Goal: Information Seeking & Learning: Learn about a topic

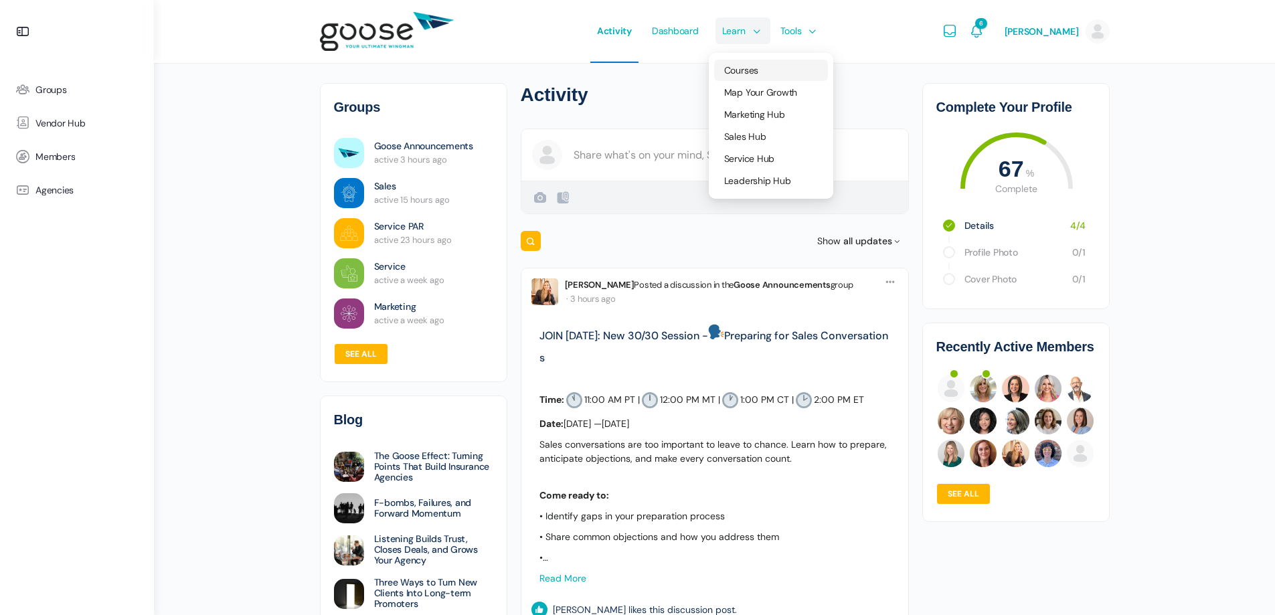
click at [744, 77] on link "Courses" at bounding box center [771, 70] width 114 height 21
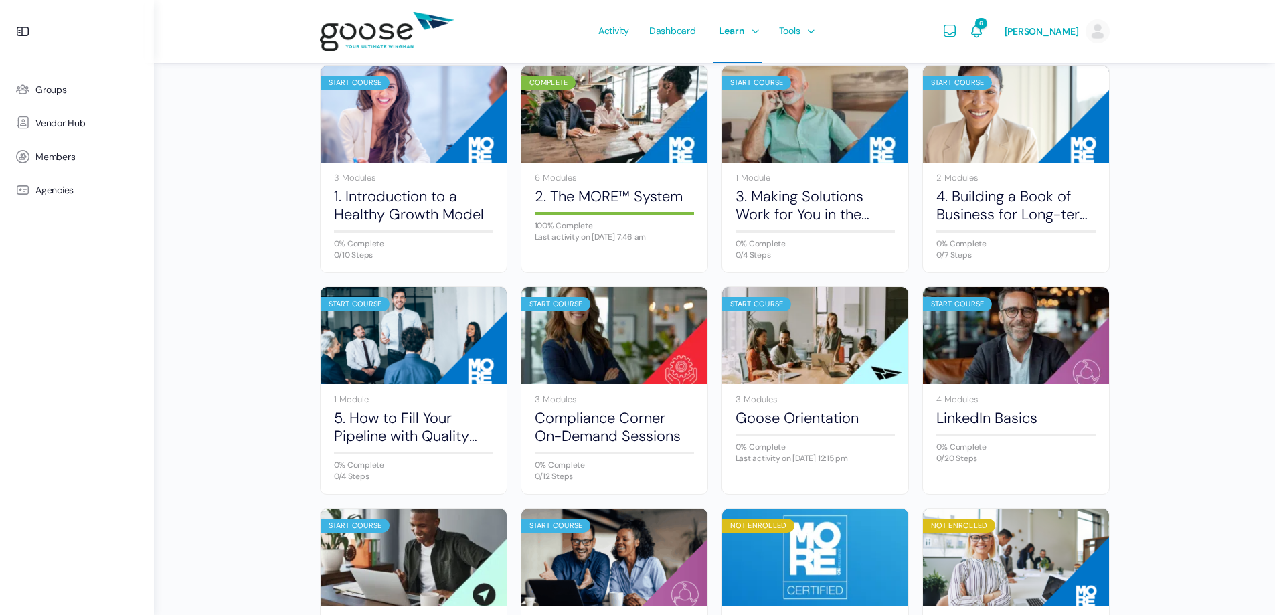
scroll to position [201, 0]
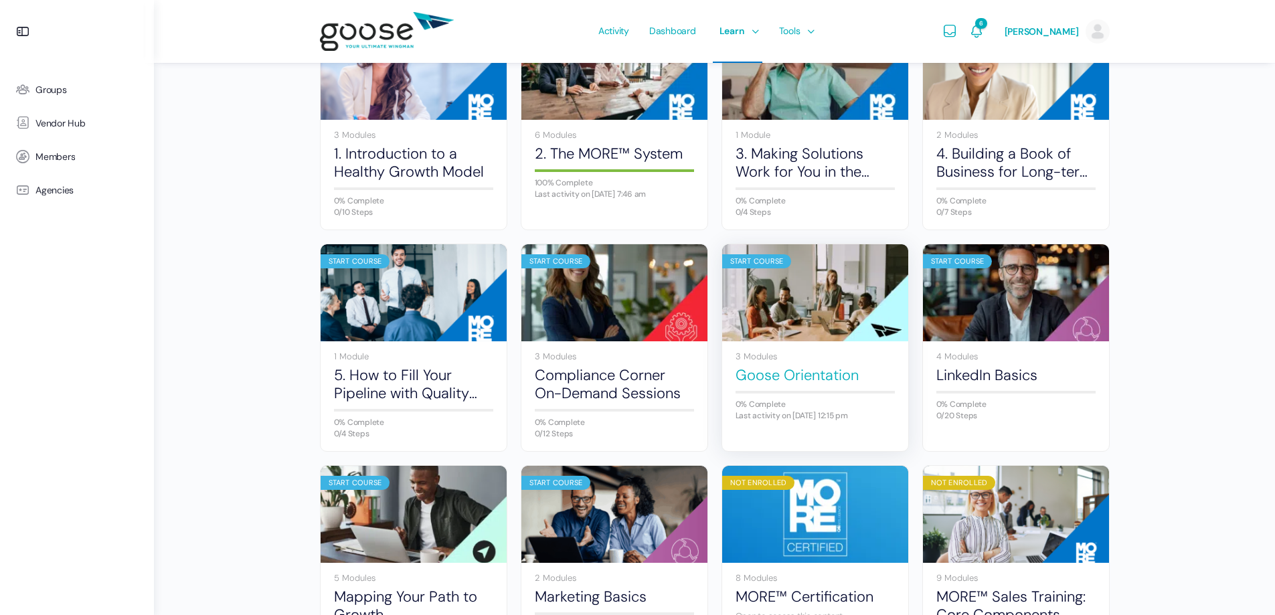
click at [781, 373] on link "Goose Orientation" at bounding box center [815, 375] width 159 height 18
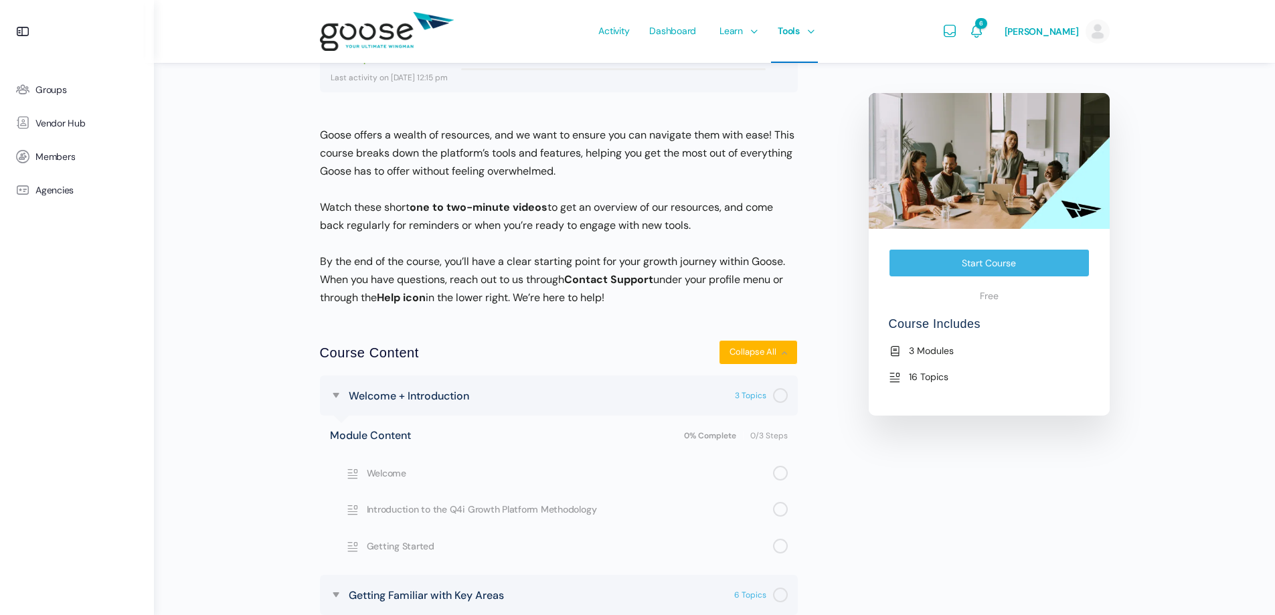
scroll to position [268, 0]
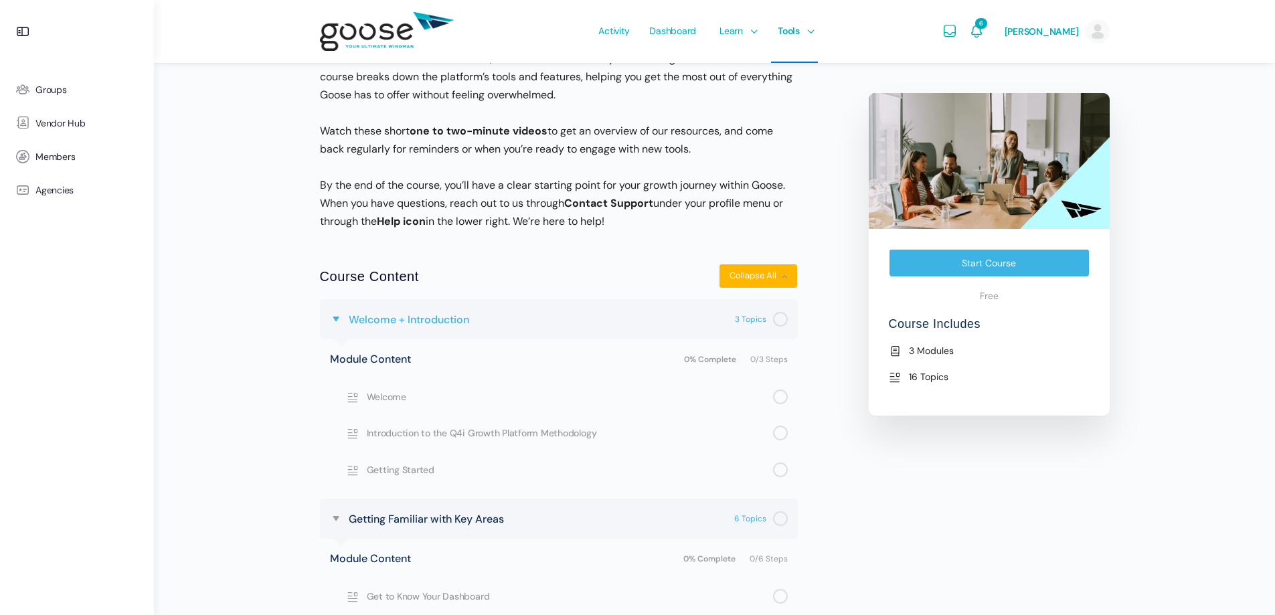
click at [359, 319] on span "Welcome + Introduction" at bounding box center [409, 320] width 120 height 18
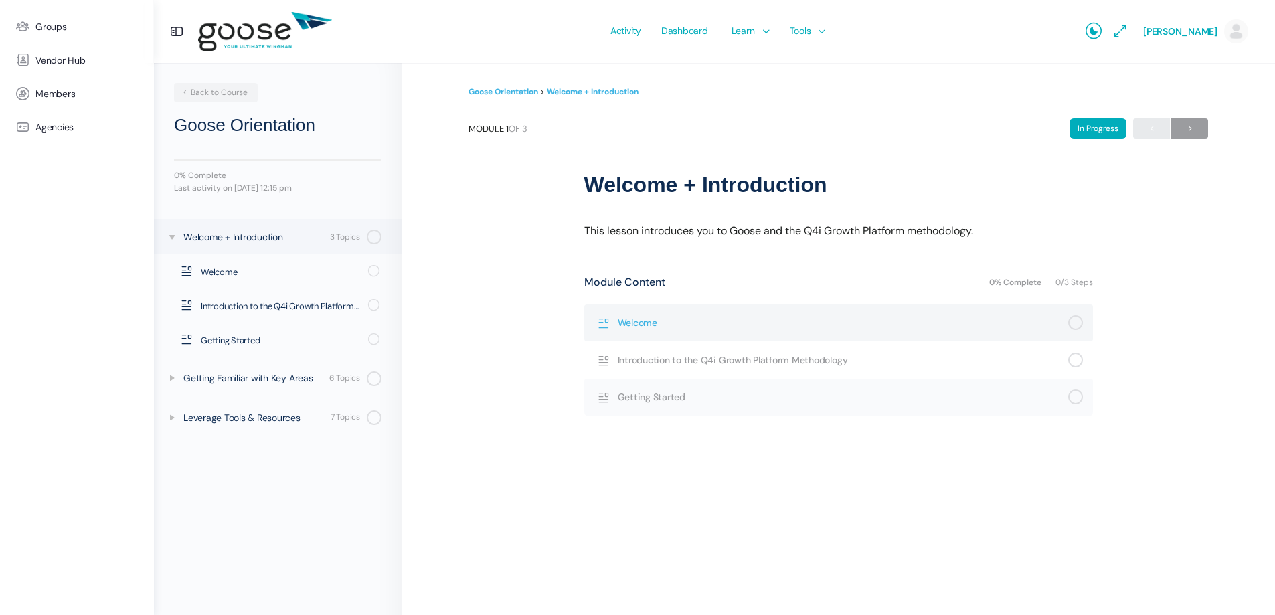
click at [622, 323] on span "Welcome" at bounding box center [843, 322] width 450 height 15
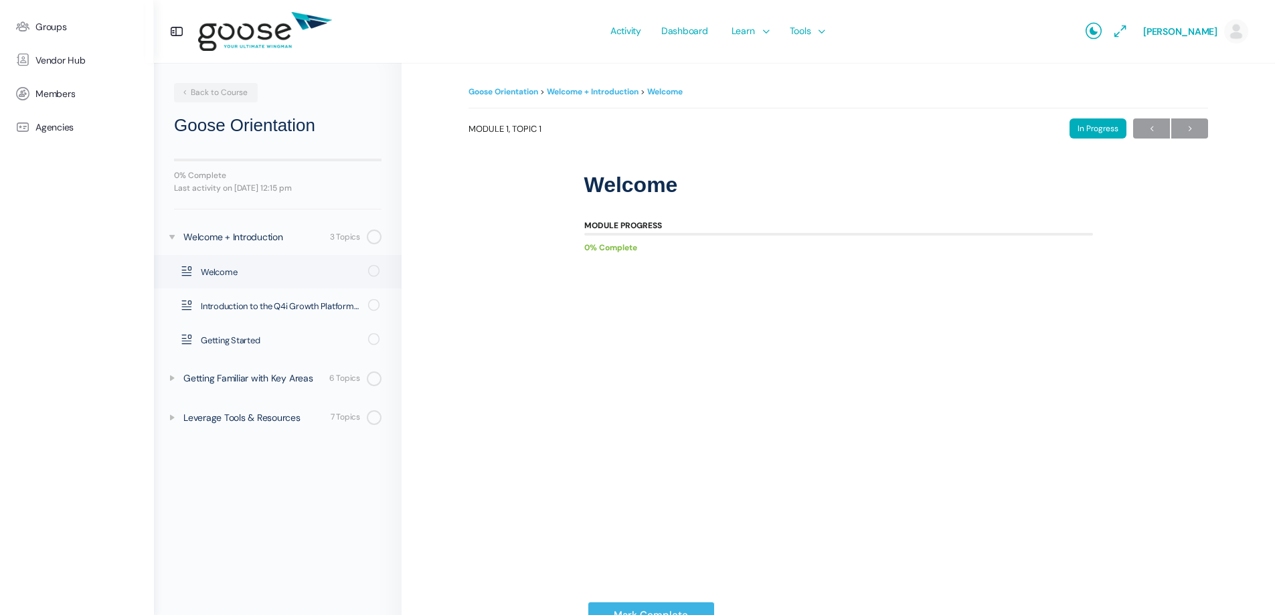
drag, startPoint x: 1187, startPoint y: 124, endPoint x: 1148, endPoint y: 151, distance: 47.2
click at [1187, 126] on span "→" at bounding box center [1189, 129] width 37 height 18
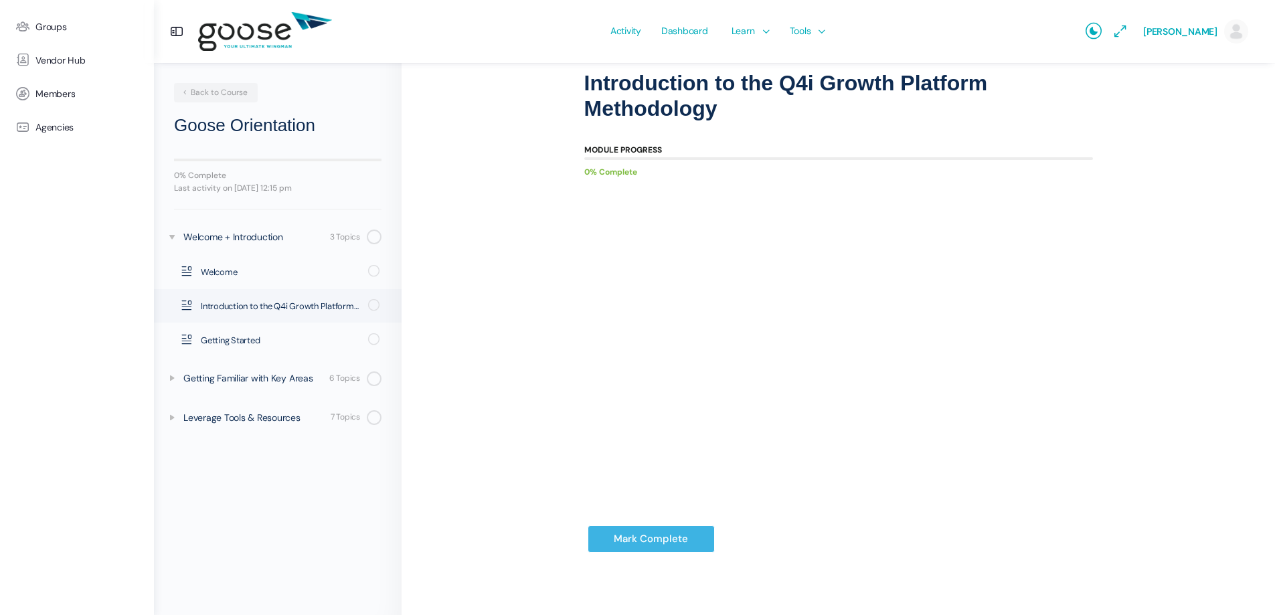
scroll to position [102, 0]
click at [616, 537] on input "Mark Complete" at bounding box center [651, 538] width 127 height 27
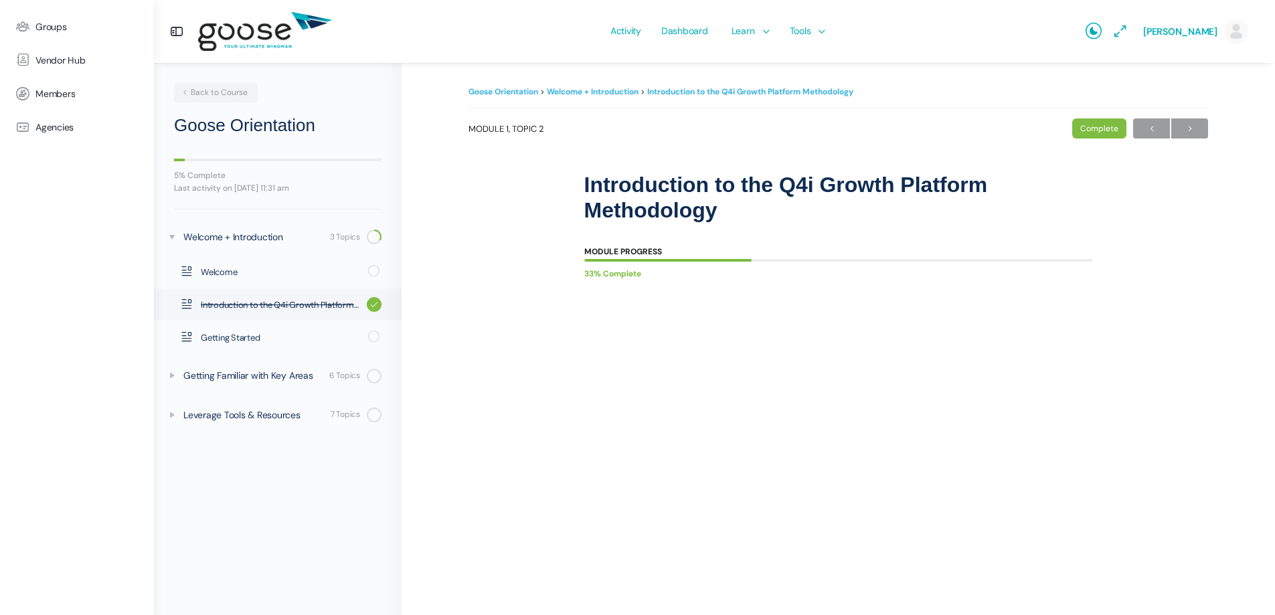
scroll to position [54, 0]
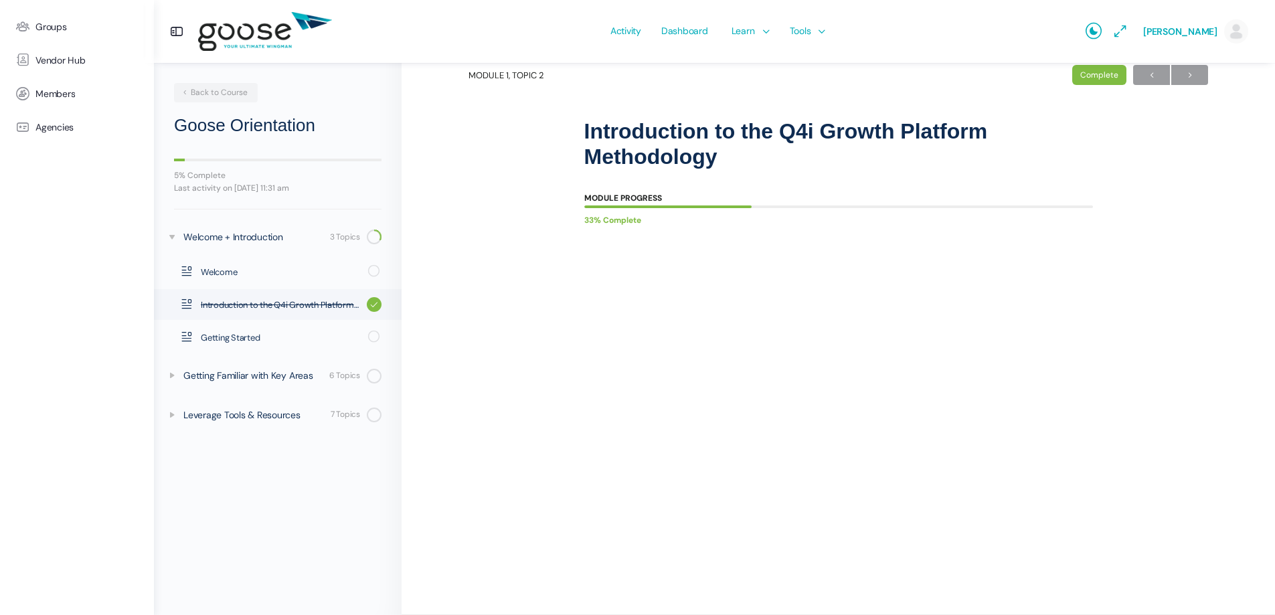
click at [215, 272] on e-page-transition at bounding box center [637, 307] width 1275 height 615
click at [216, 270] on span "Welcome" at bounding box center [280, 272] width 159 height 13
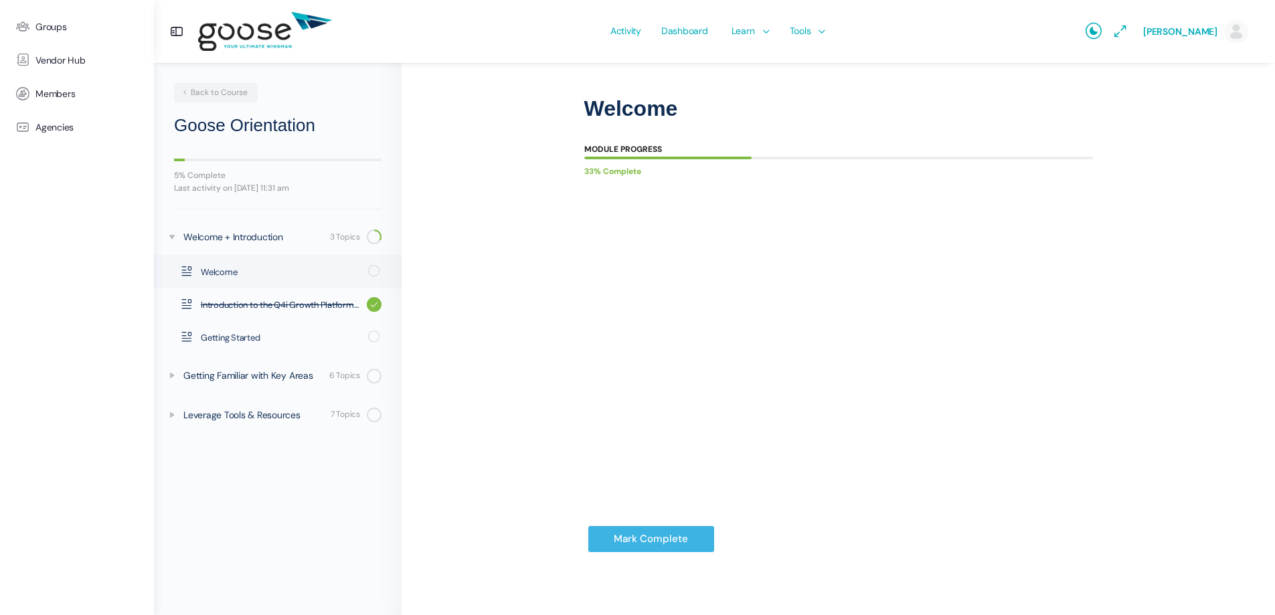
scroll to position [77, 0]
click at [676, 539] on body "Groups Vendor Hub Members Agencies Activity Dashboard Learn Courses Map Your Gr…" at bounding box center [637, 269] width 1275 height 692
click at [639, 533] on input "Mark Complete" at bounding box center [651, 538] width 127 height 27
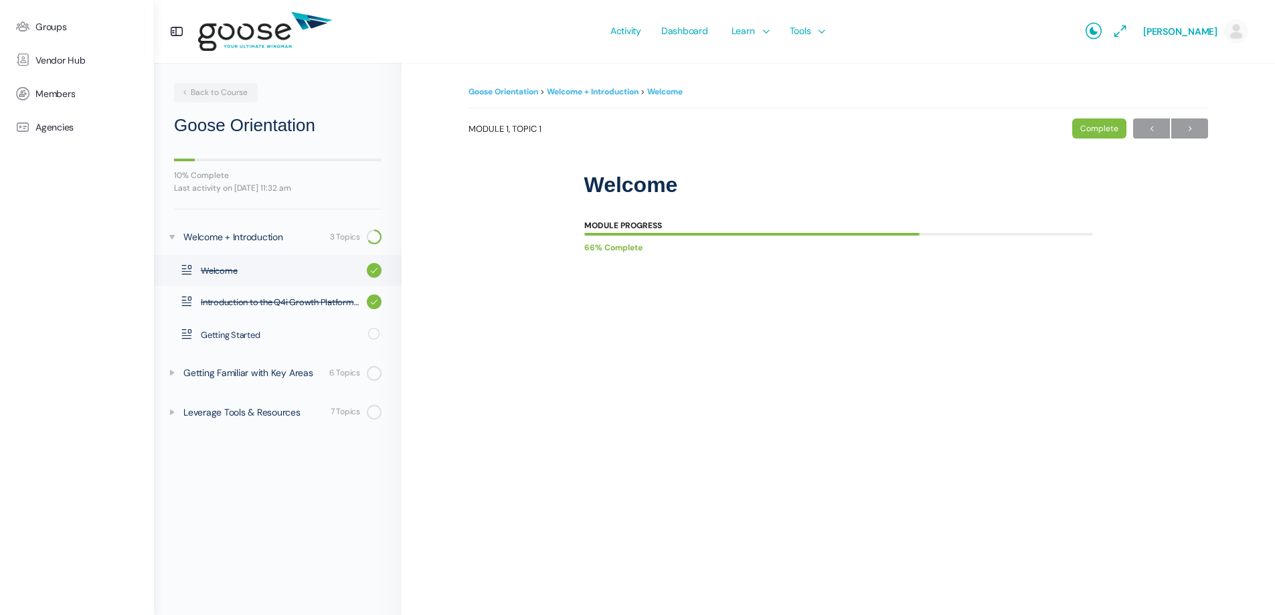
click at [222, 333] on span "Getting Started" at bounding box center [280, 335] width 159 height 13
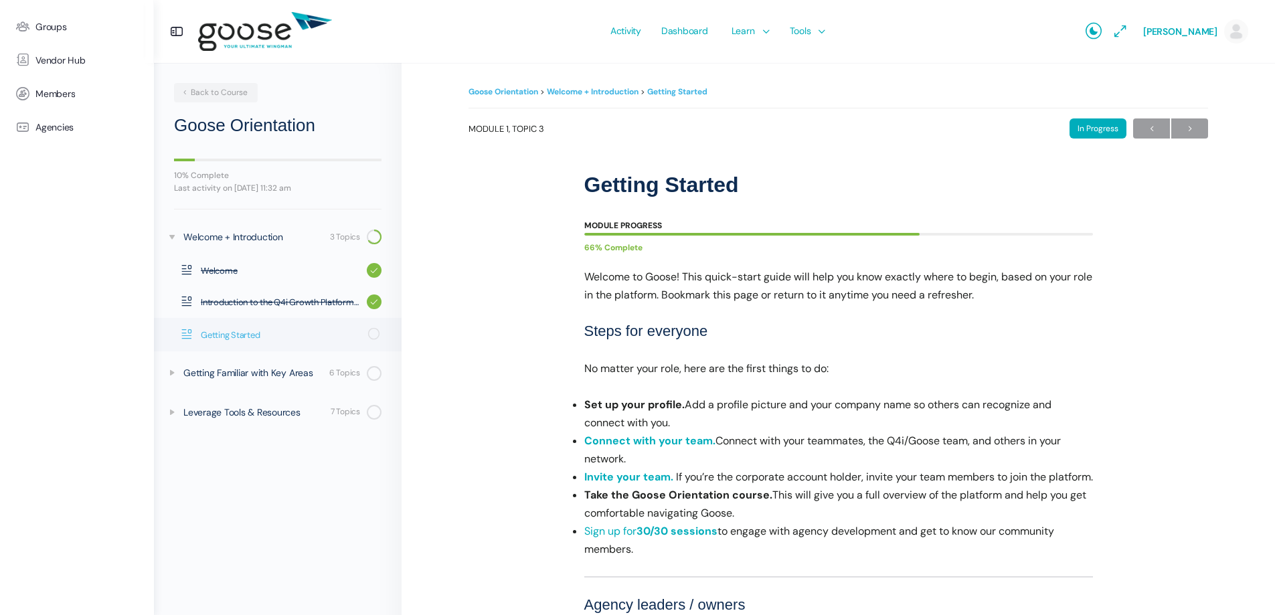
click at [241, 341] on span "Getting Started" at bounding box center [280, 335] width 159 height 13
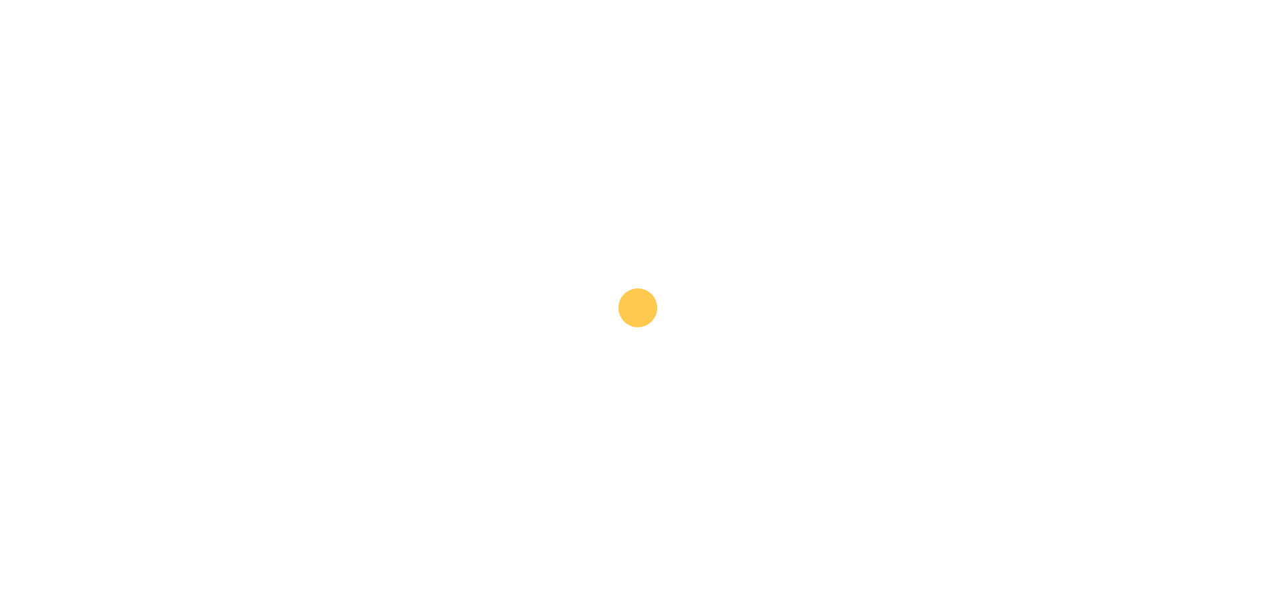
scroll to position [134, 0]
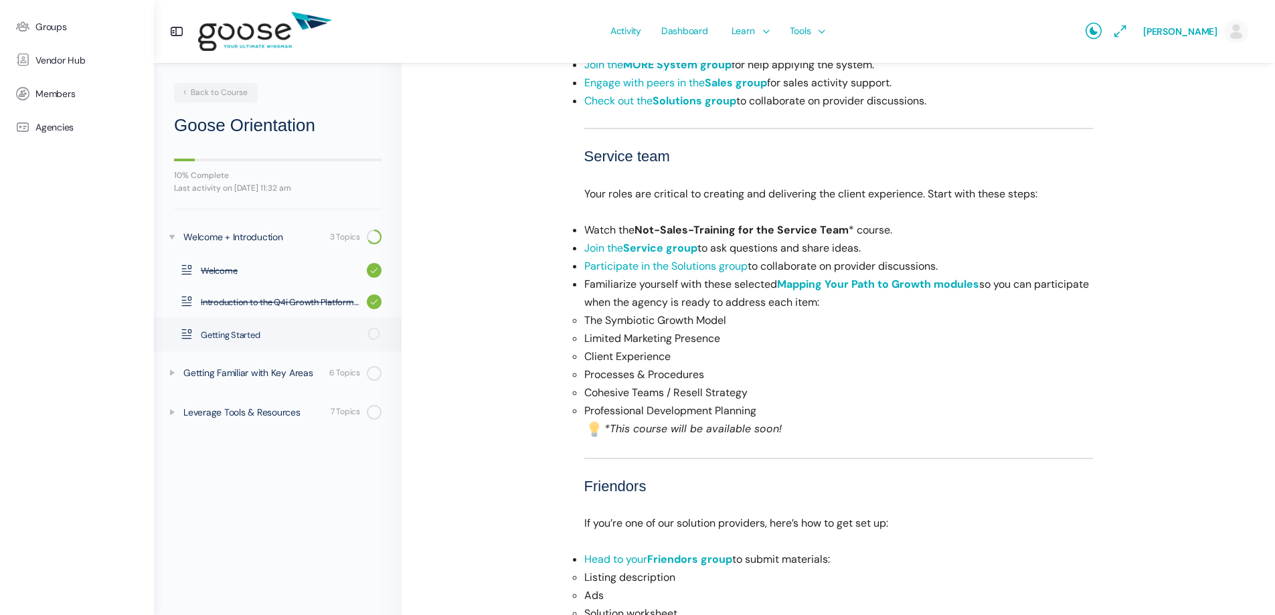
scroll to position [803, 0]
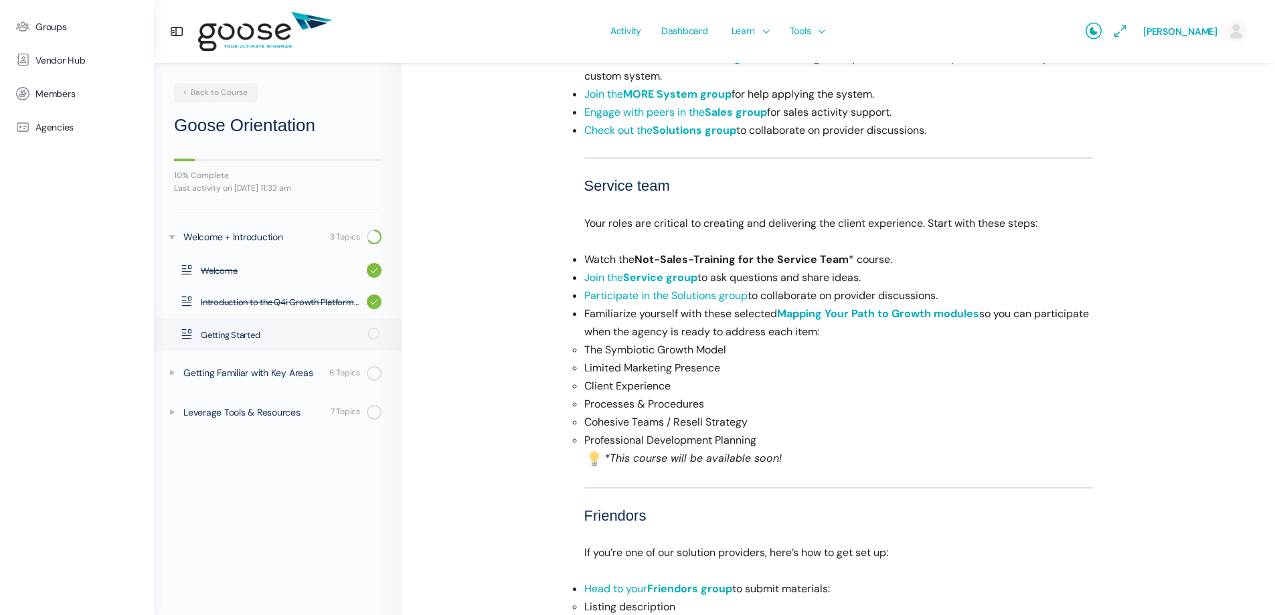
click at [647, 284] on strong "Service group" at bounding box center [660, 277] width 74 height 14
click at [677, 303] on link "Participate in the Solutions group" at bounding box center [665, 295] width 163 height 14
click at [879, 321] on link "Mapping Your Path to Growth modules" at bounding box center [878, 314] width 202 height 14
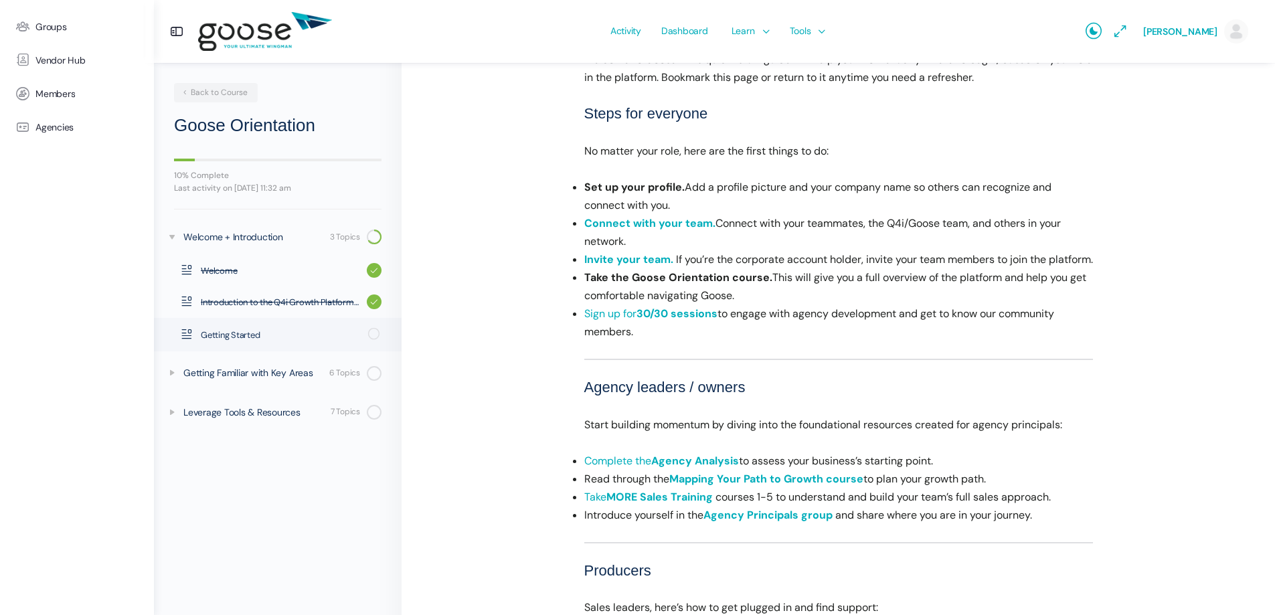
scroll to position [201, 0]
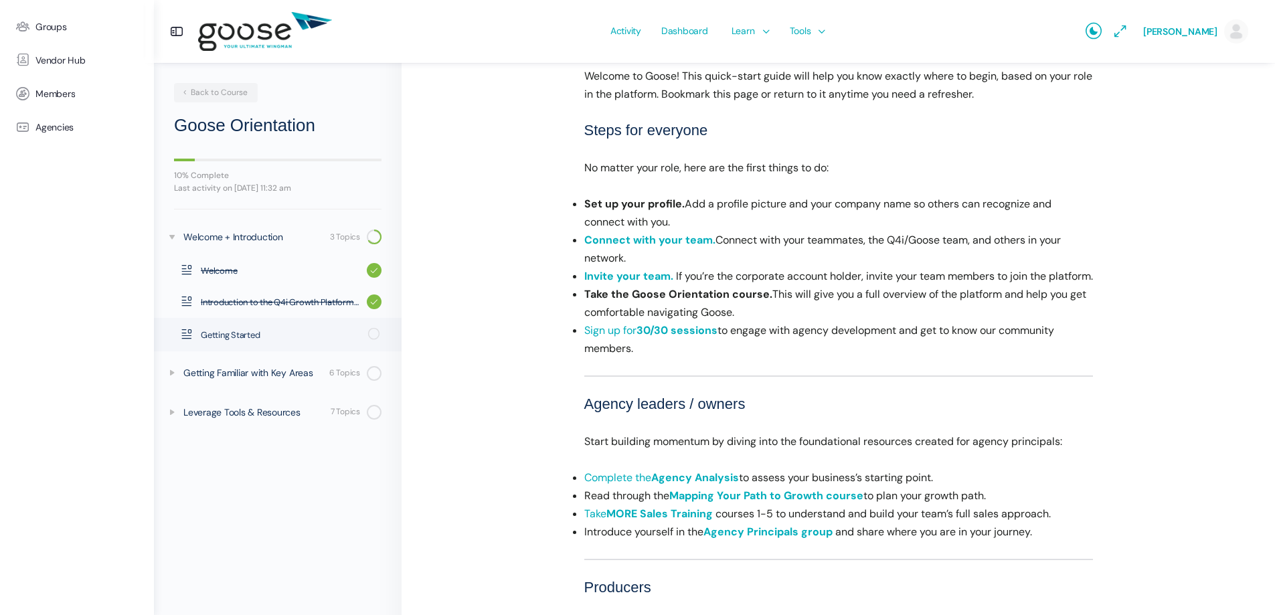
click at [648, 236] on link "Connect with your team." at bounding box center [649, 240] width 131 height 14
click at [649, 337] on strong "30/30 sessions" at bounding box center [676, 330] width 81 height 14
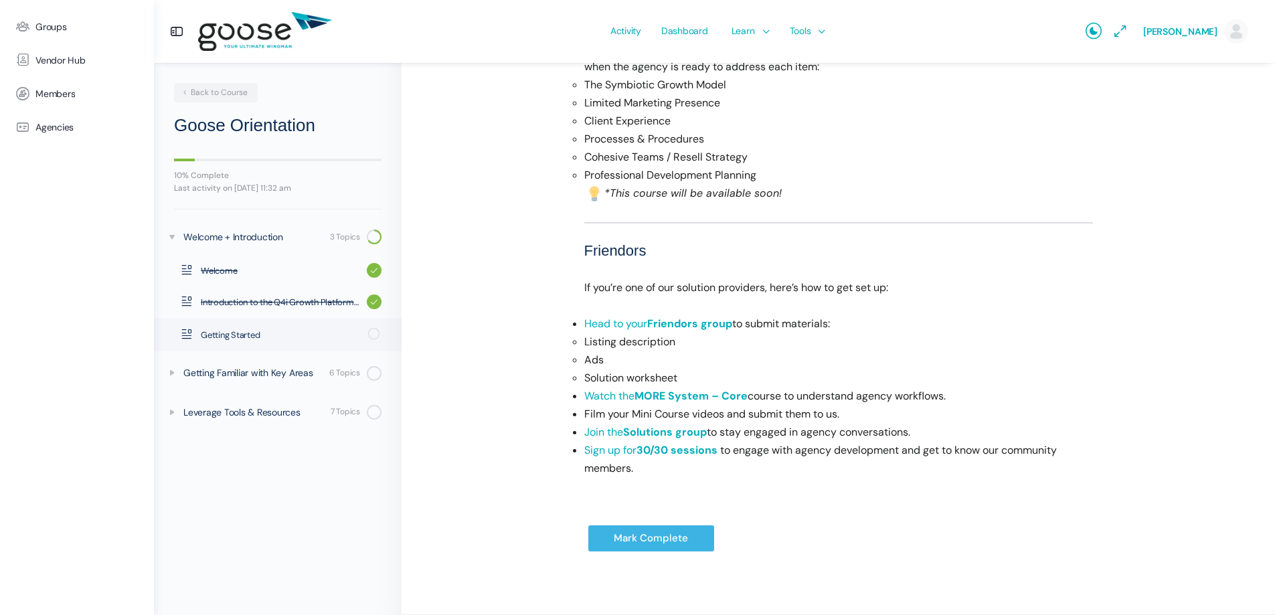
scroll to position [1086, 0]
click at [670, 535] on input "Mark Complete" at bounding box center [651, 538] width 127 height 27
click at [171, 374] on icon at bounding box center [172, 372] width 11 height 11
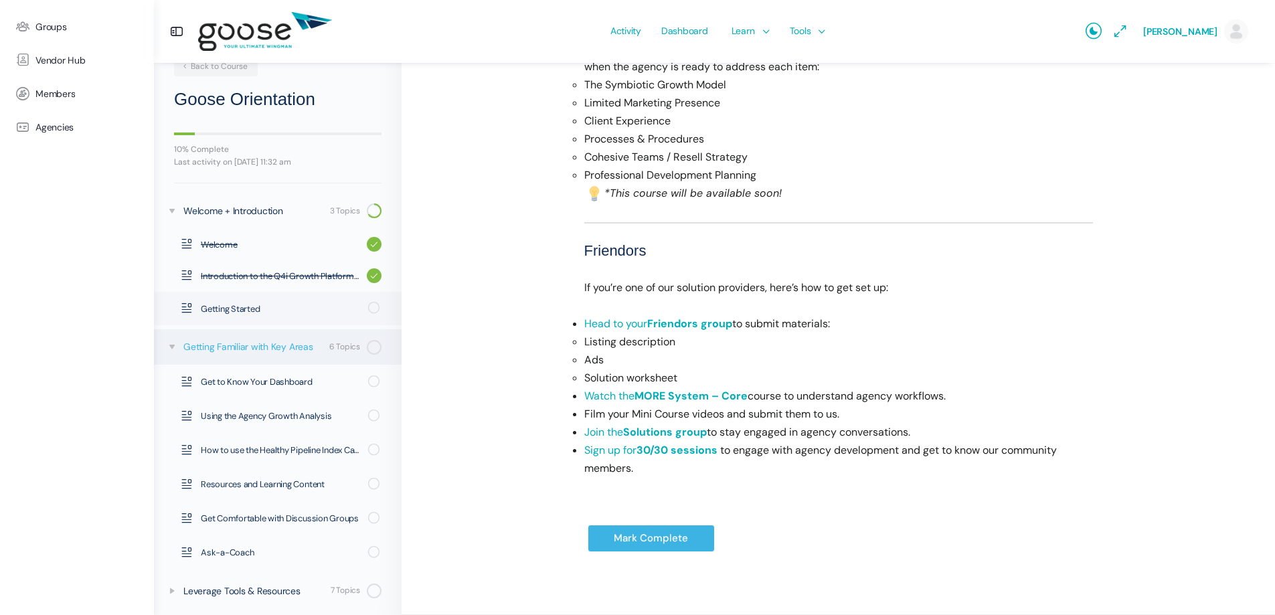
scroll to position [30, 0]
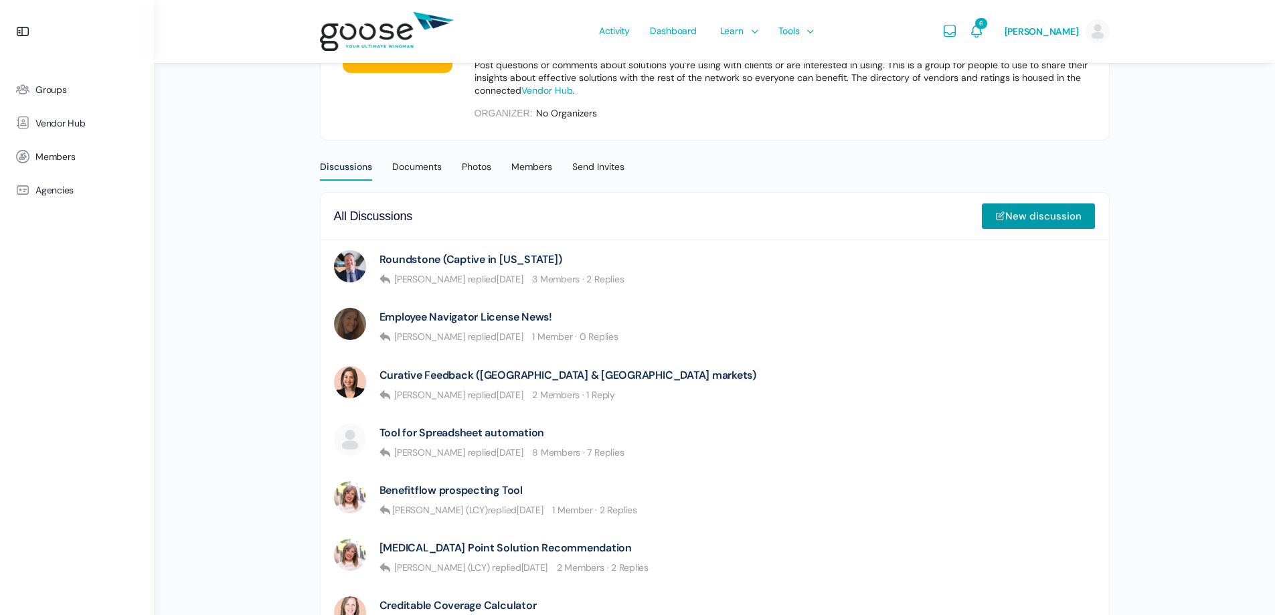
scroll to position [268, 0]
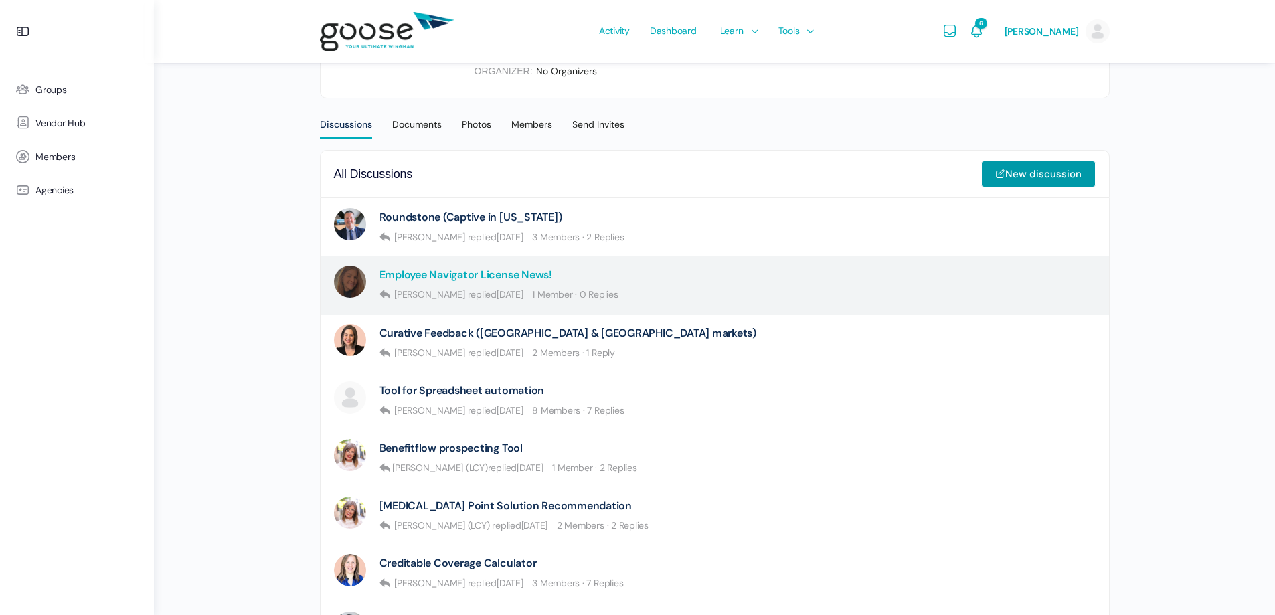
click at [479, 276] on link "Employee Navigator License News!" at bounding box center [465, 274] width 173 height 13
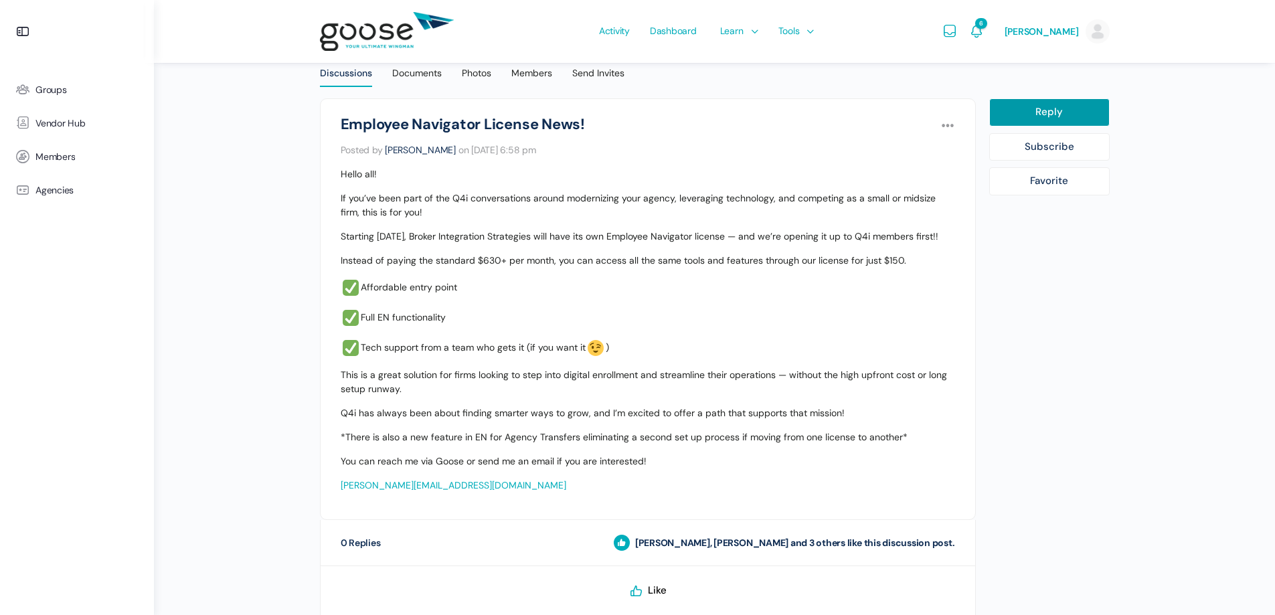
scroll to position [145, 0]
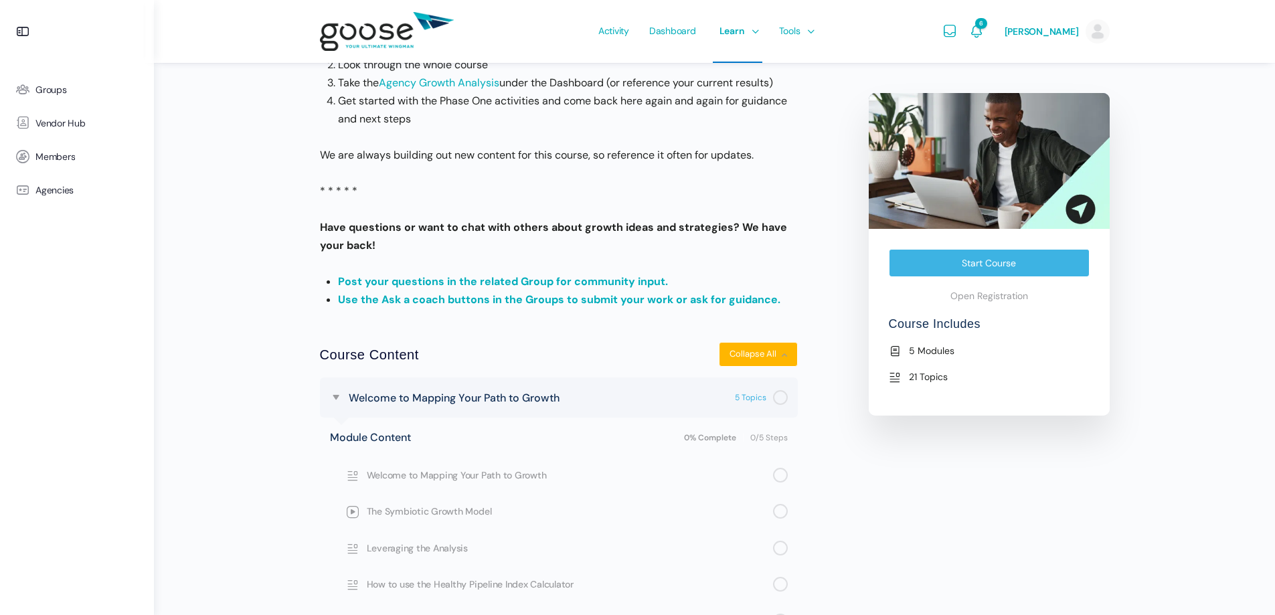
scroll to position [335, 0]
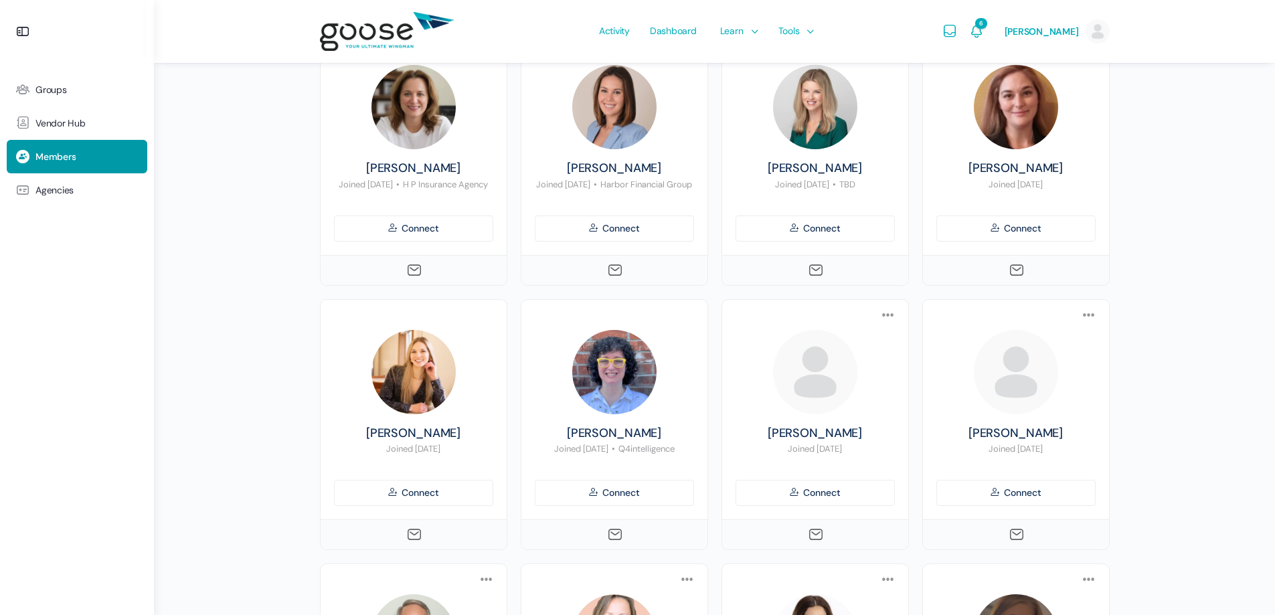
scroll to position [736, 0]
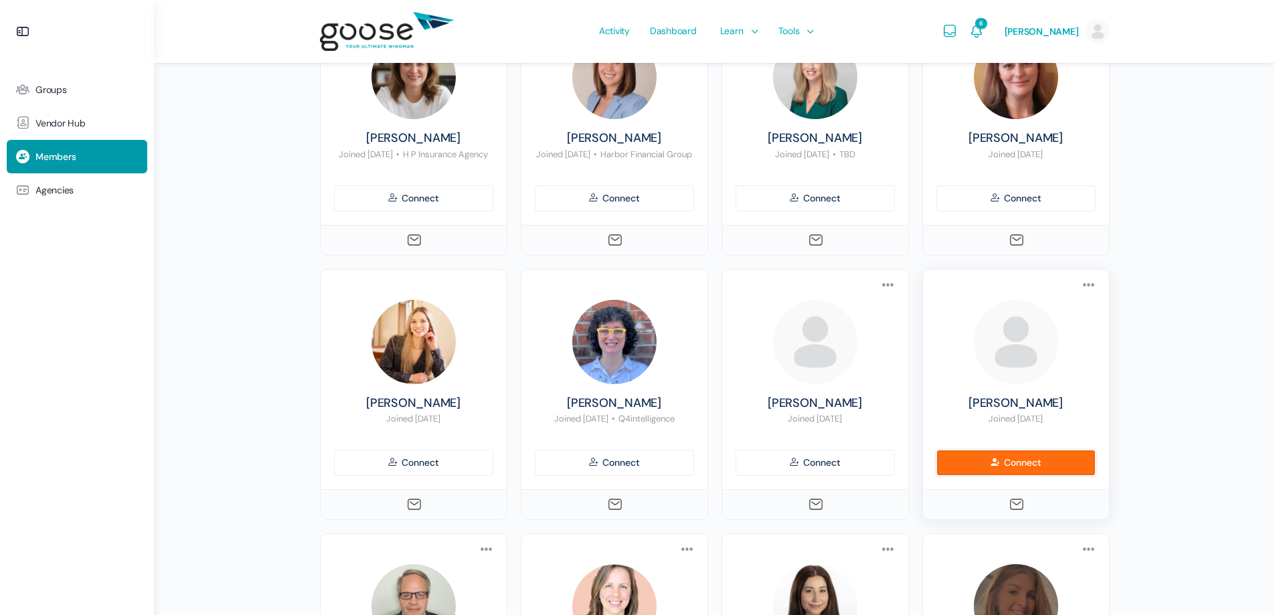
click at [1051, 466] on link "Connect" at bounding box center [1015, 463] width 159 height 26
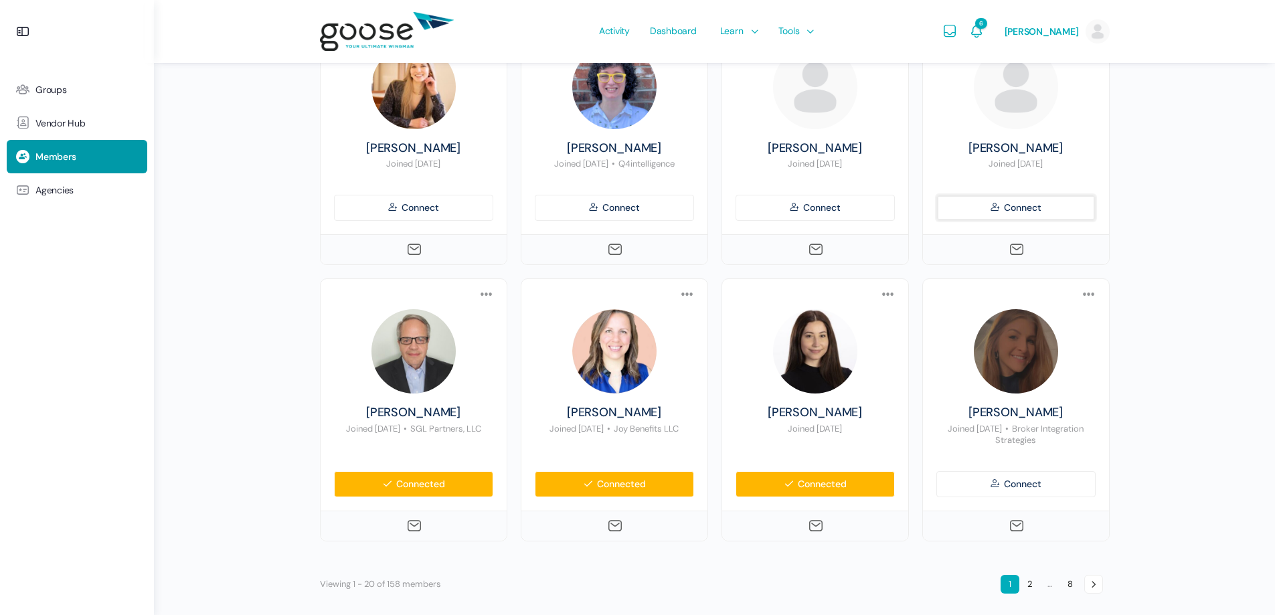
scroll to position [1011, 0]
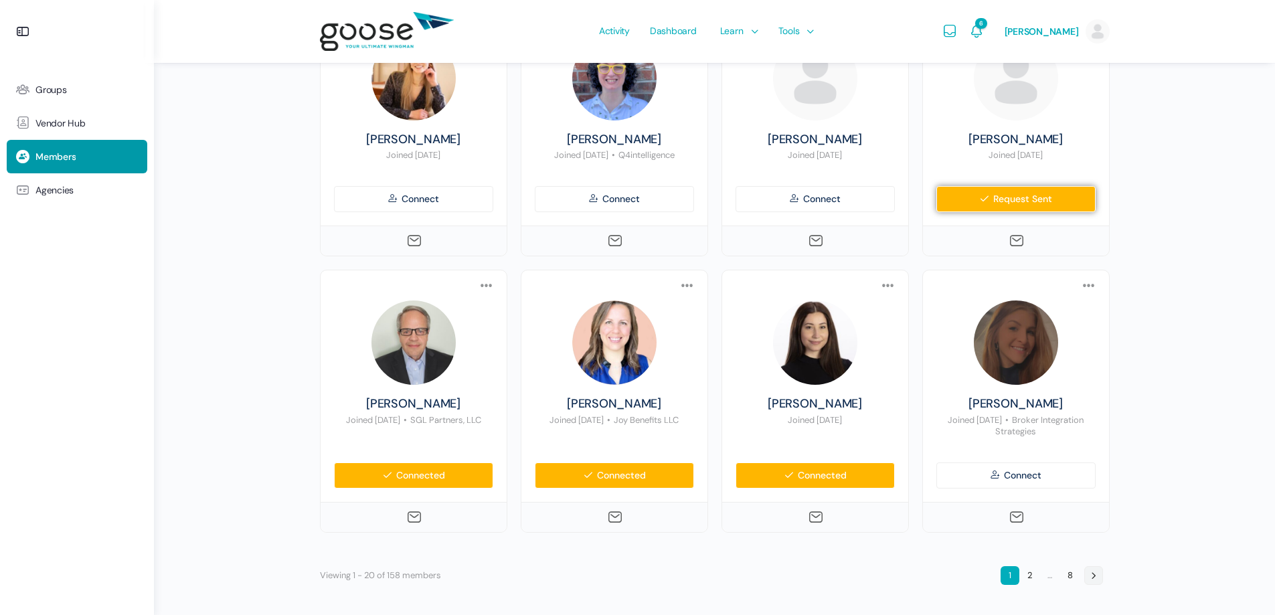
click at [1094, 574] on link "→" at bounding box center [1093, 575] width 19 height 19
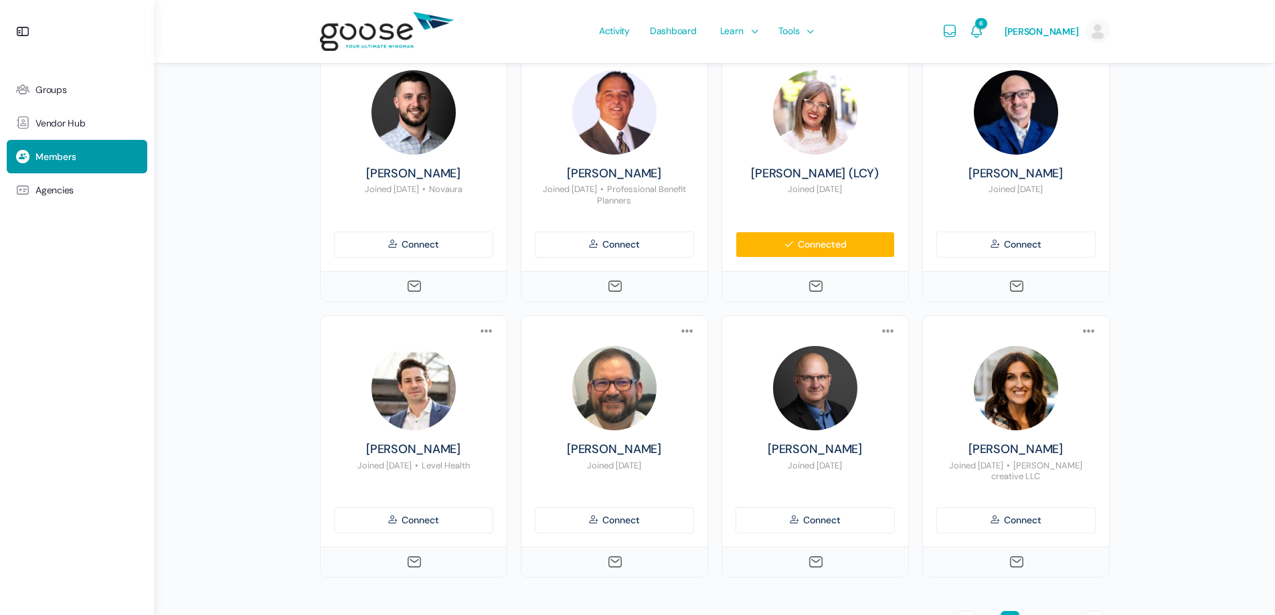
scroll to position [1003, 0]
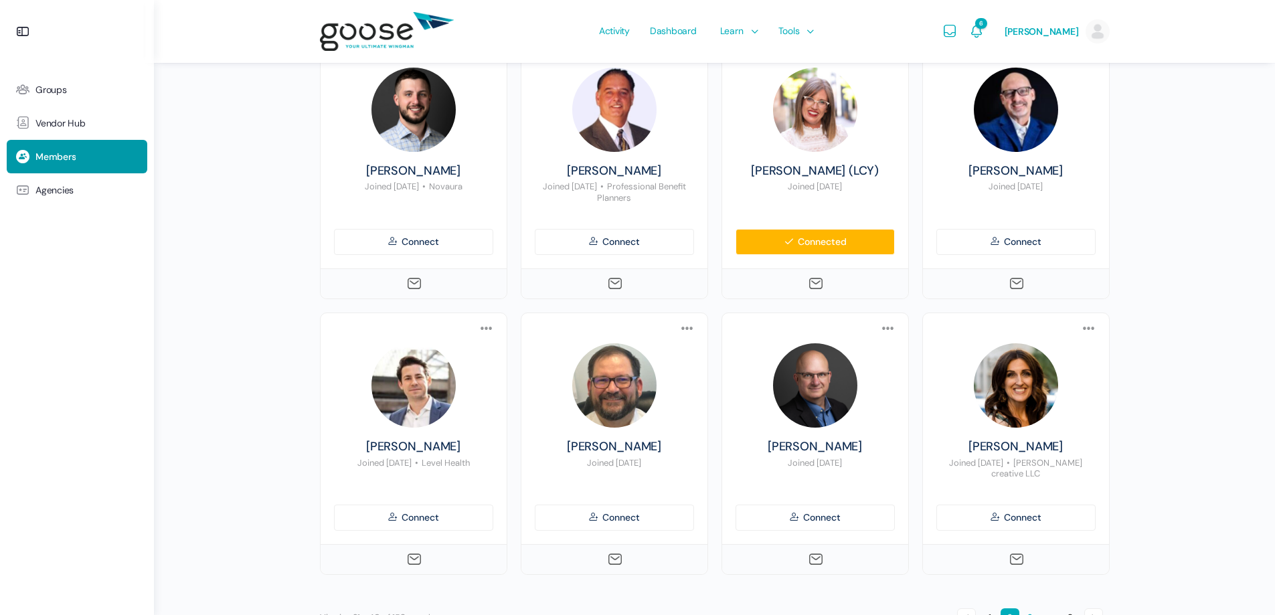
click at [1027, 608] on link "3" at bounding box center [1030, 617] width 19 height 19
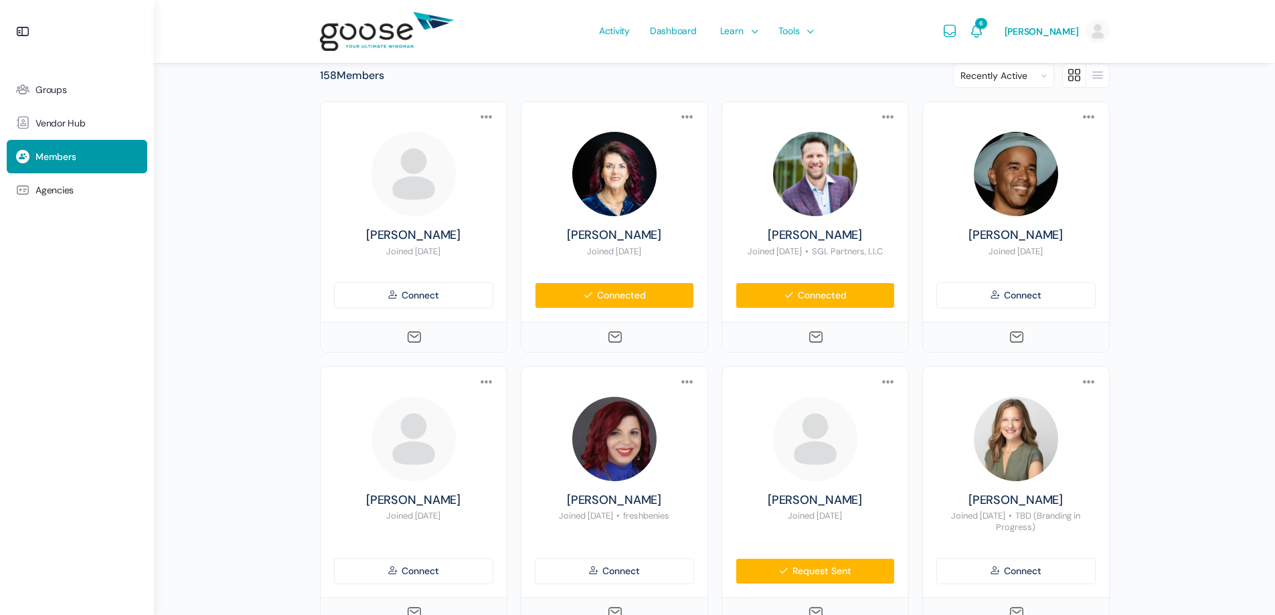
scroll to position [266, 0]
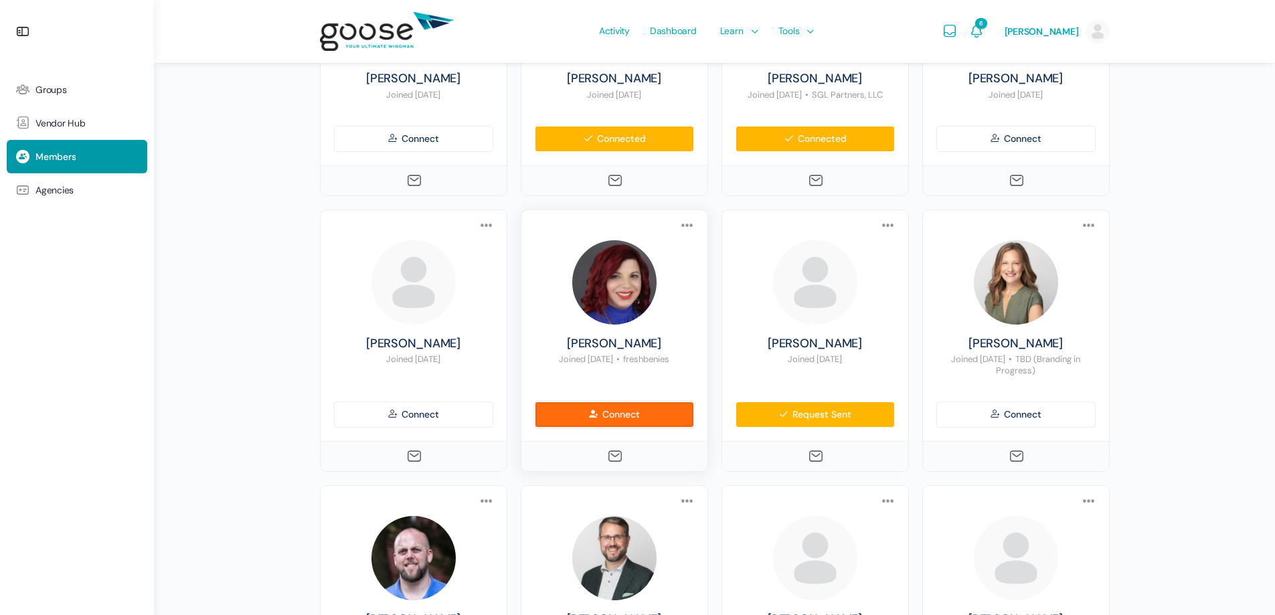
click at [620, 415] on link "Connect" at bounding box center [614, 415] width 159 height 26
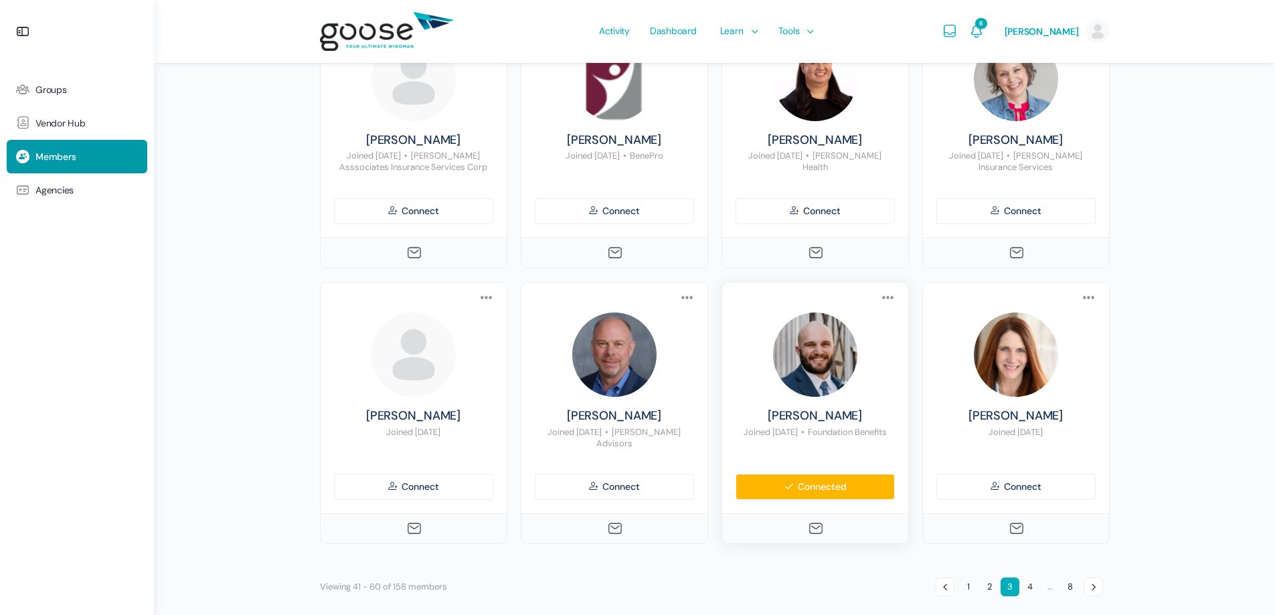
scroll to position [1023, 0]
click at [1032, 577] on link "4" at bounding box center [1030, 586] width 19 height 19
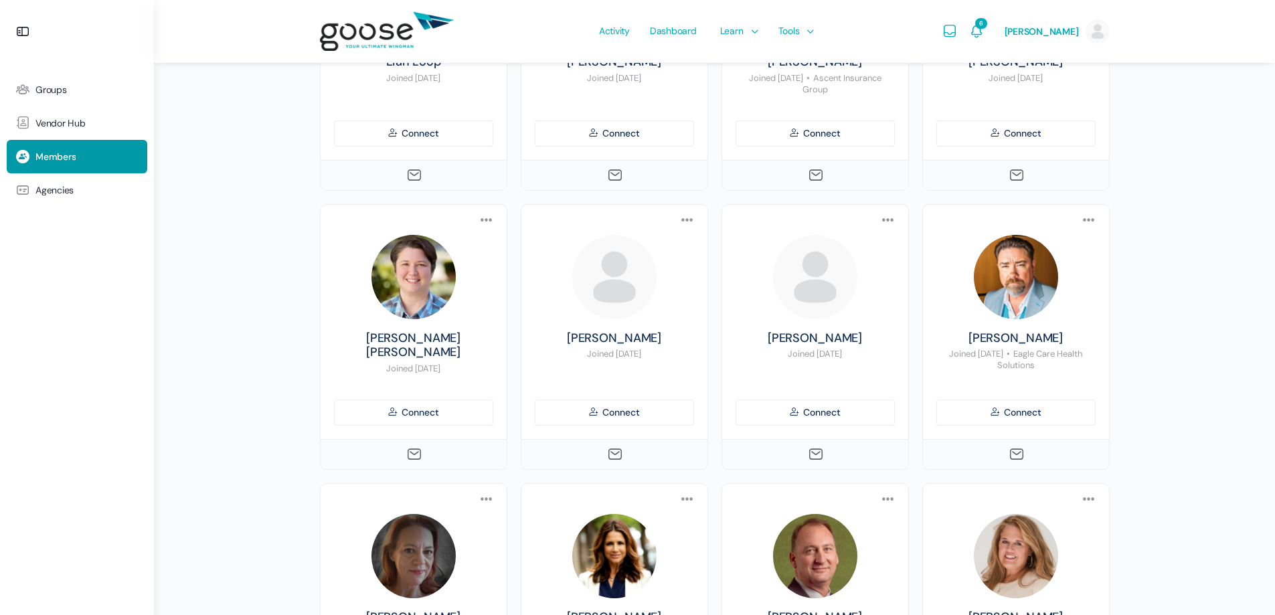
scroll to position [333, 0]
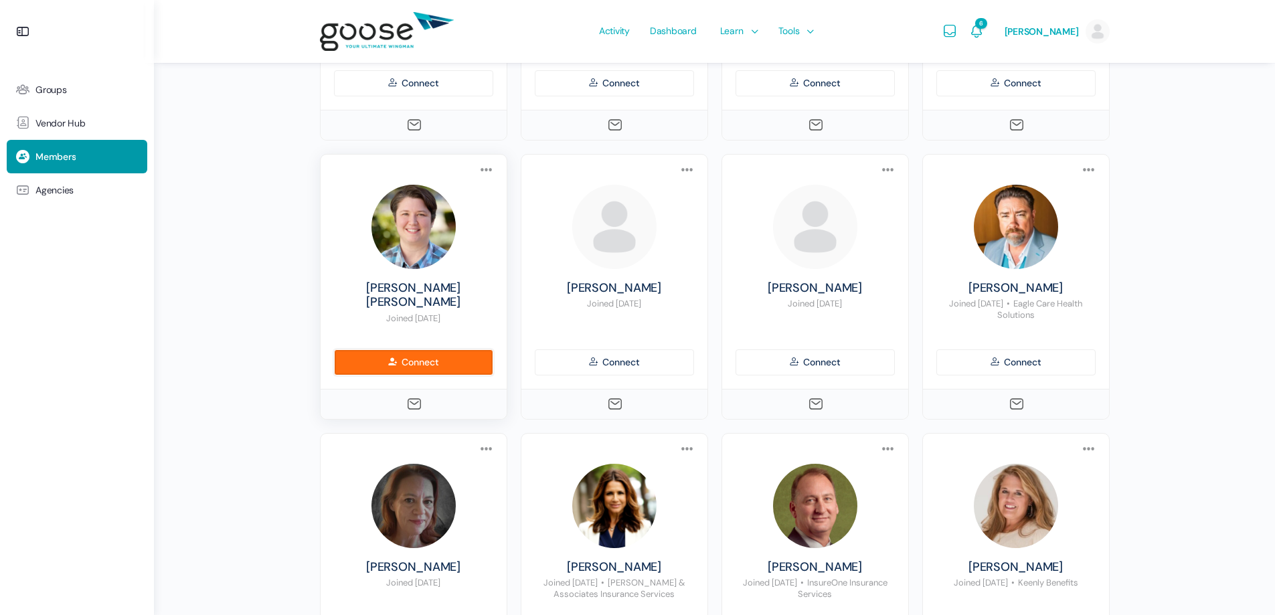
click at [422, 361] on link "Connect" at bounding box center [413, 362] width 159 height 26
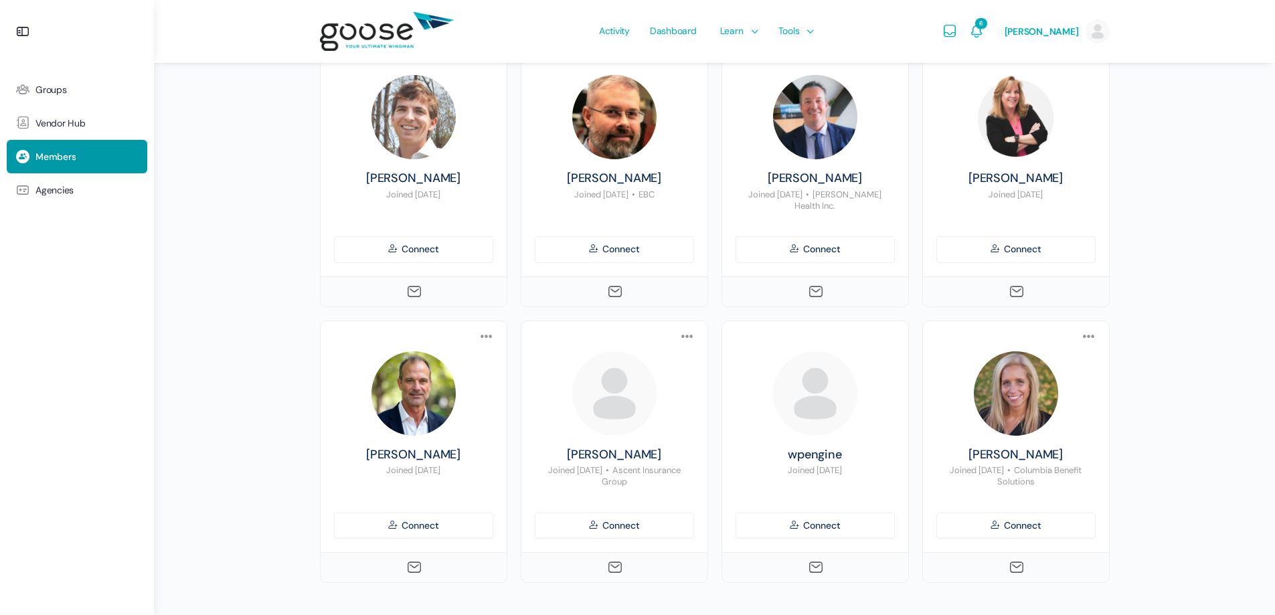
scroll to position [1045, 0]
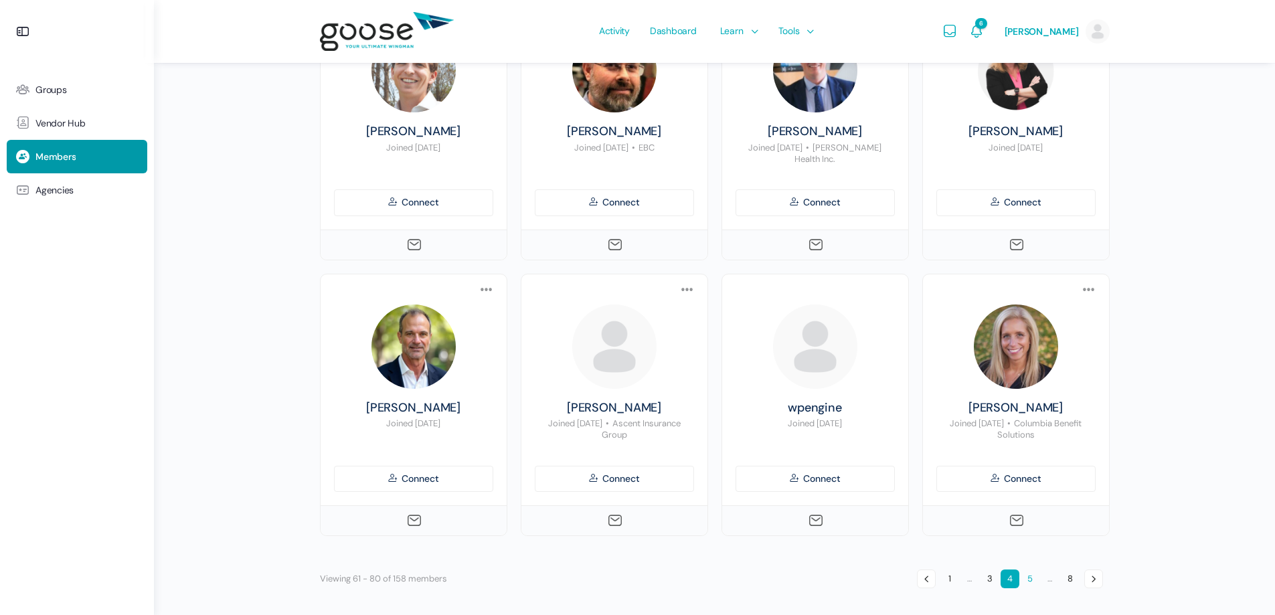
click at [1027, 576] on link "5" at bounding box center [1030, 579] width 19 height 19
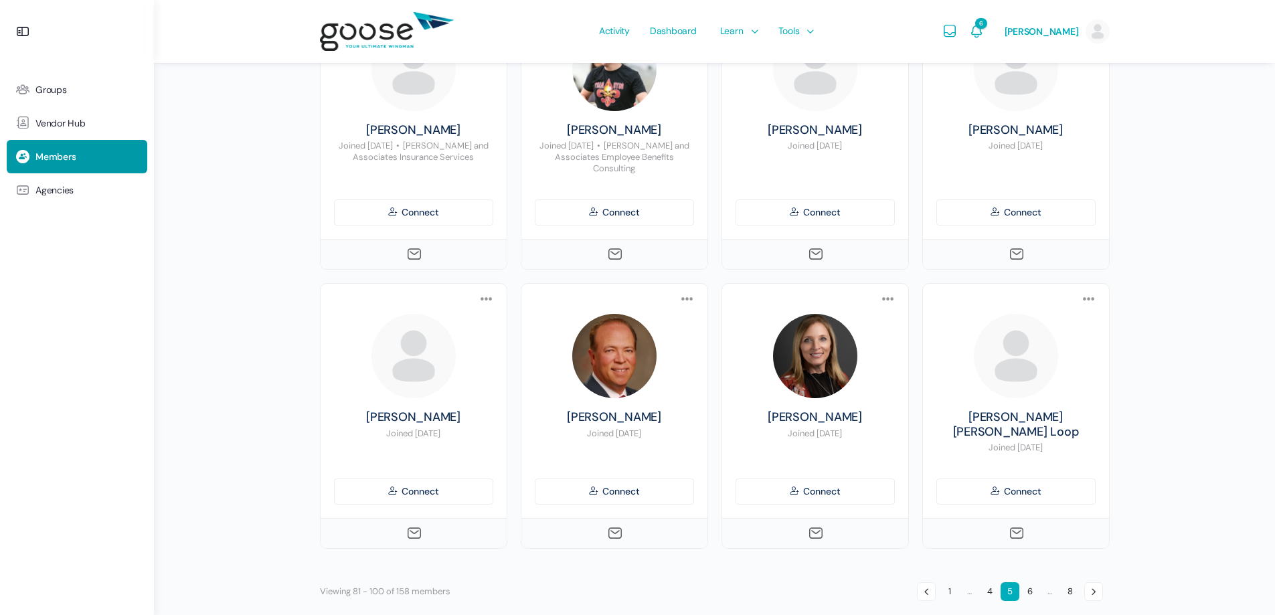
scroll to position [1033, 0]
click at [1032, 581] on link "6" at bounding box center [1030, 590] width 19 height 19
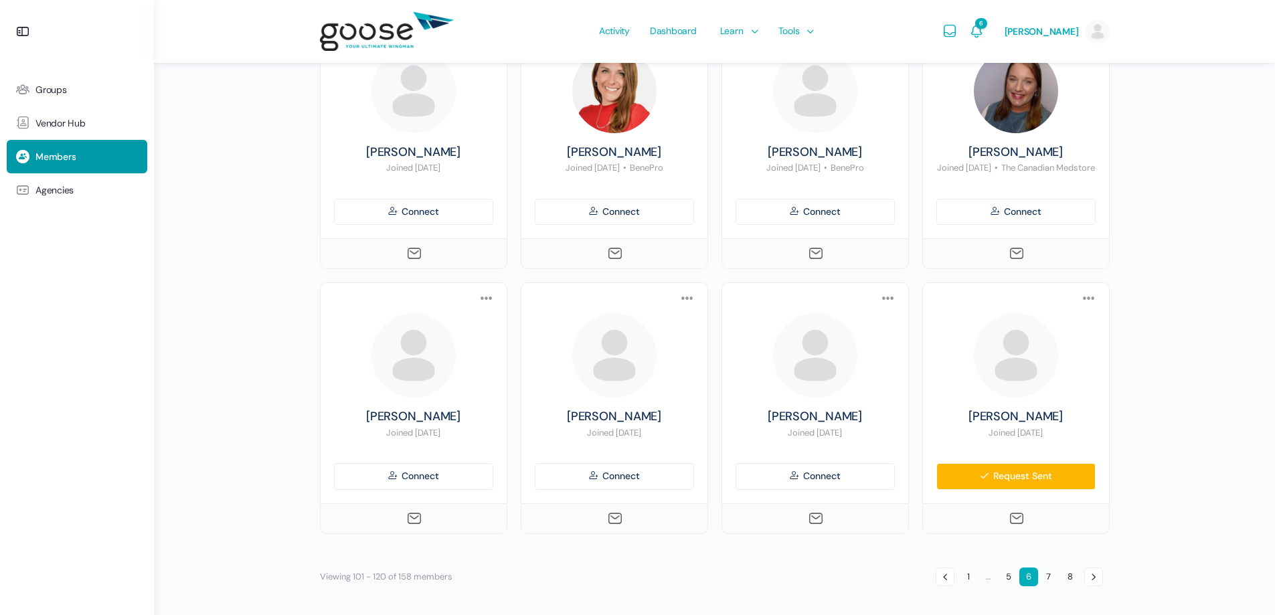
scroll to position [1023, 0]
click at [1051, 572] on link "7" at bounding box center [1048, 575] width 19 height 19
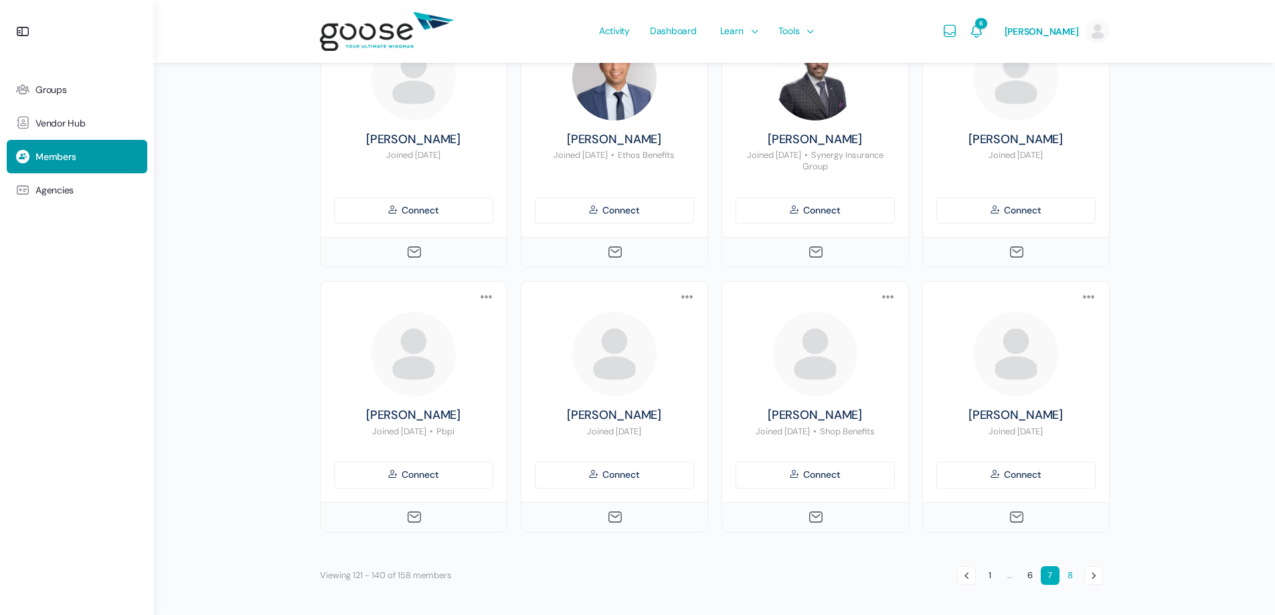
click at [1067, 574] on link "8" at bounding box center [1070, 575] width 19 height 19
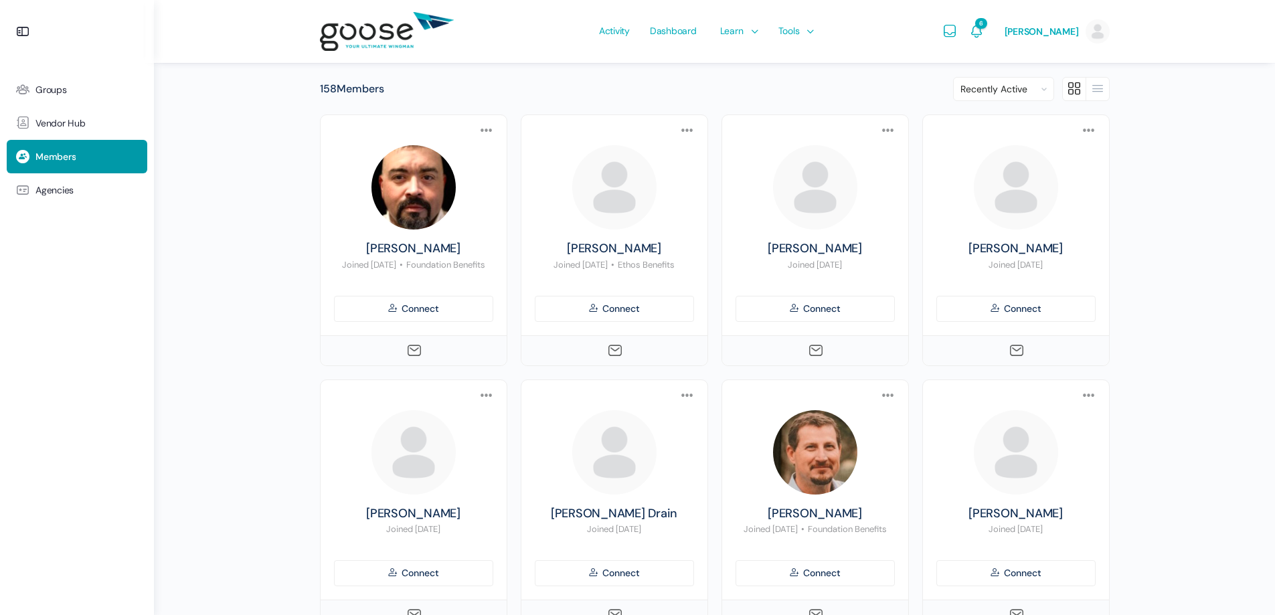
scroll to position [66, 0]
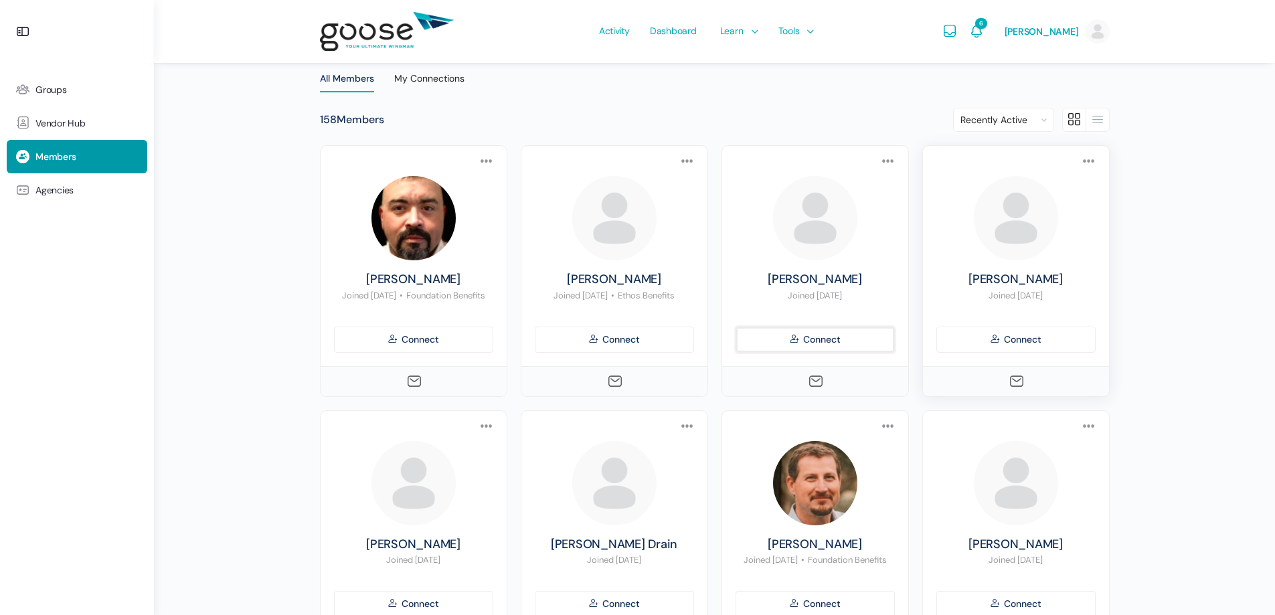
drag, startPoint x: 819, startPoint y: 335, endPoint x: 1054, endPoint y: 288, distance: 239.7
click at [819, 336] on link "Connect" at bounding box center [815, 340] width 159 height 26
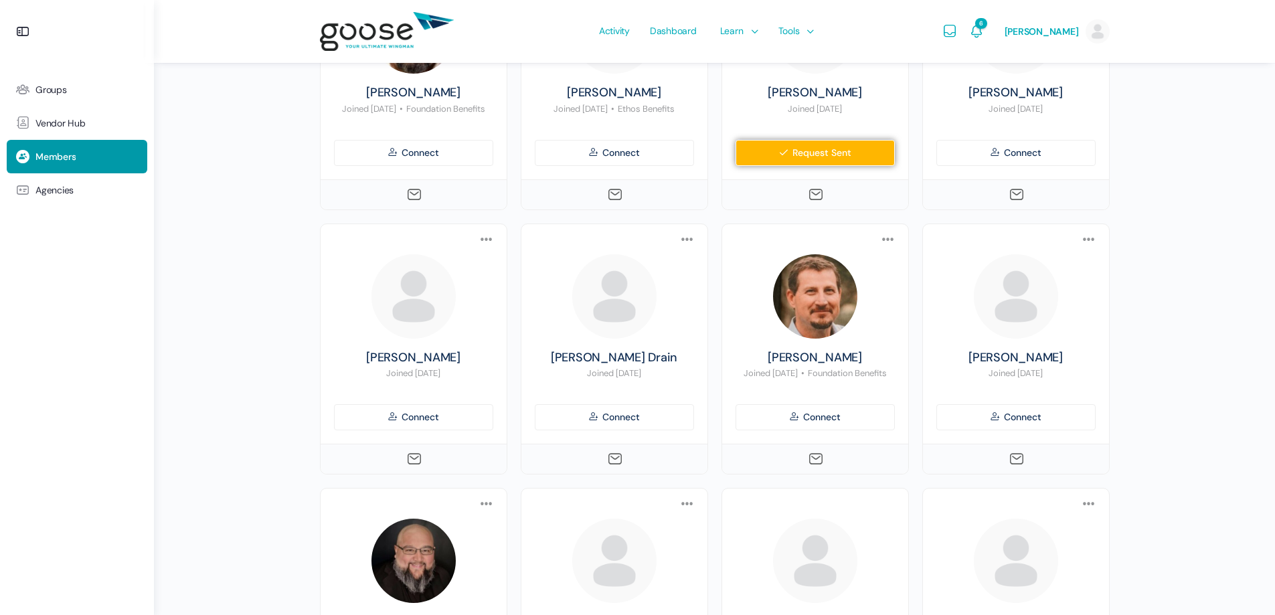
scroll to position [0, 0]
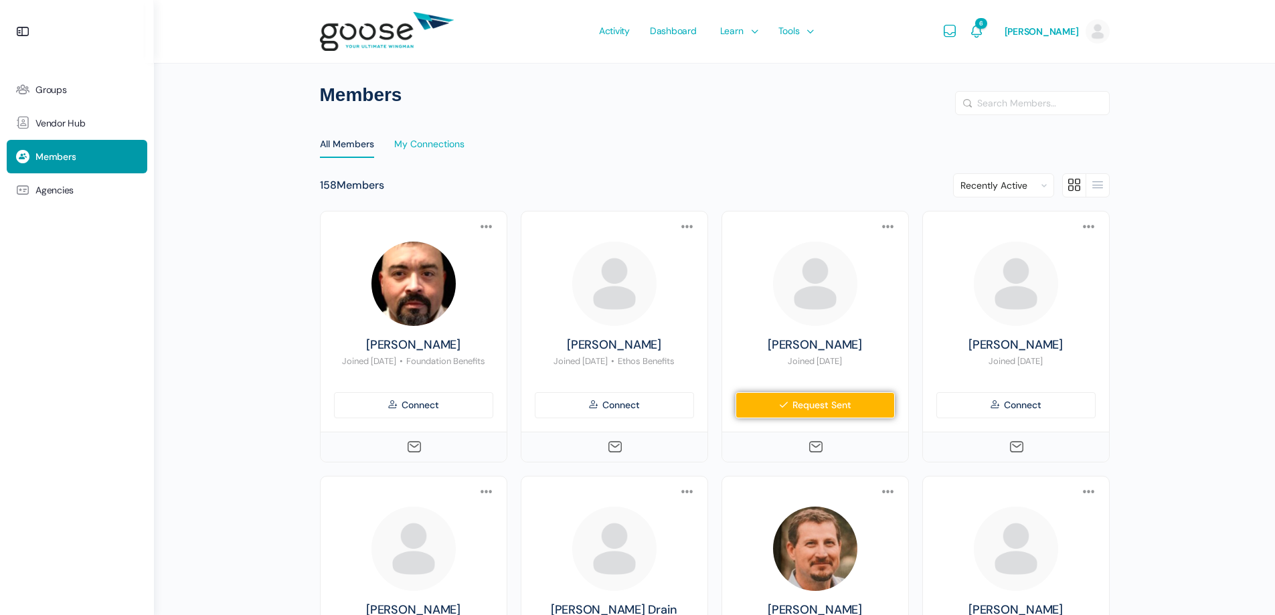
click at [435, 143] on div "My Connections" at bounding box center [429, 148] width 70 height 20
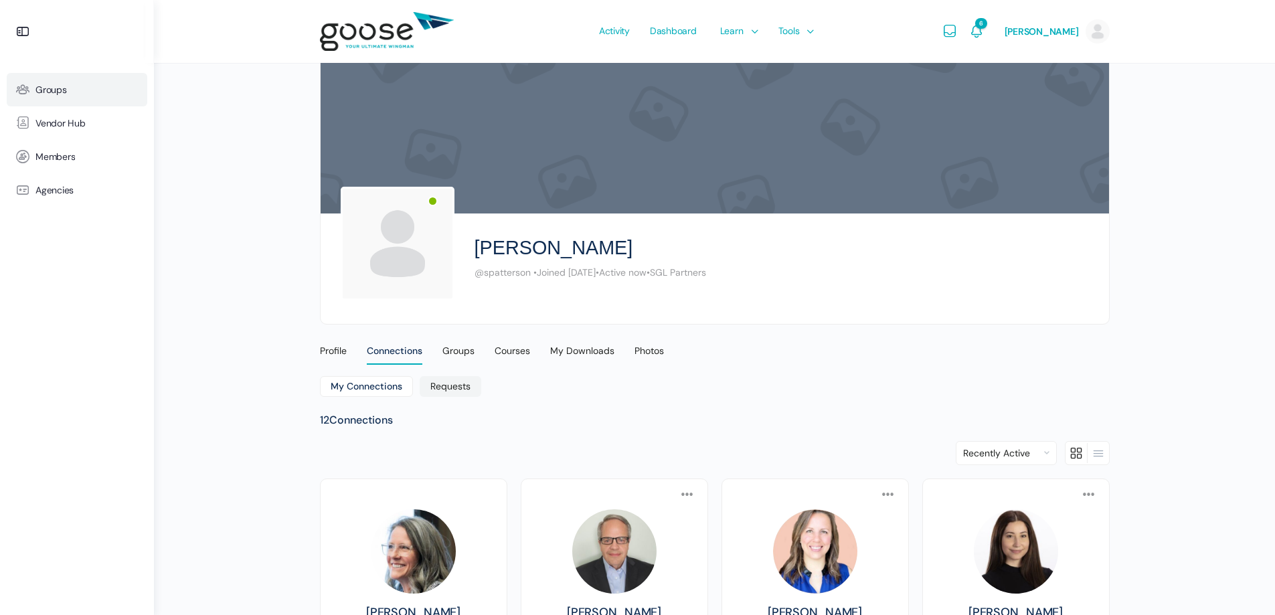
click at [41, 88] on span "Groups" at bounding box center [50, 89] width 31 height 11
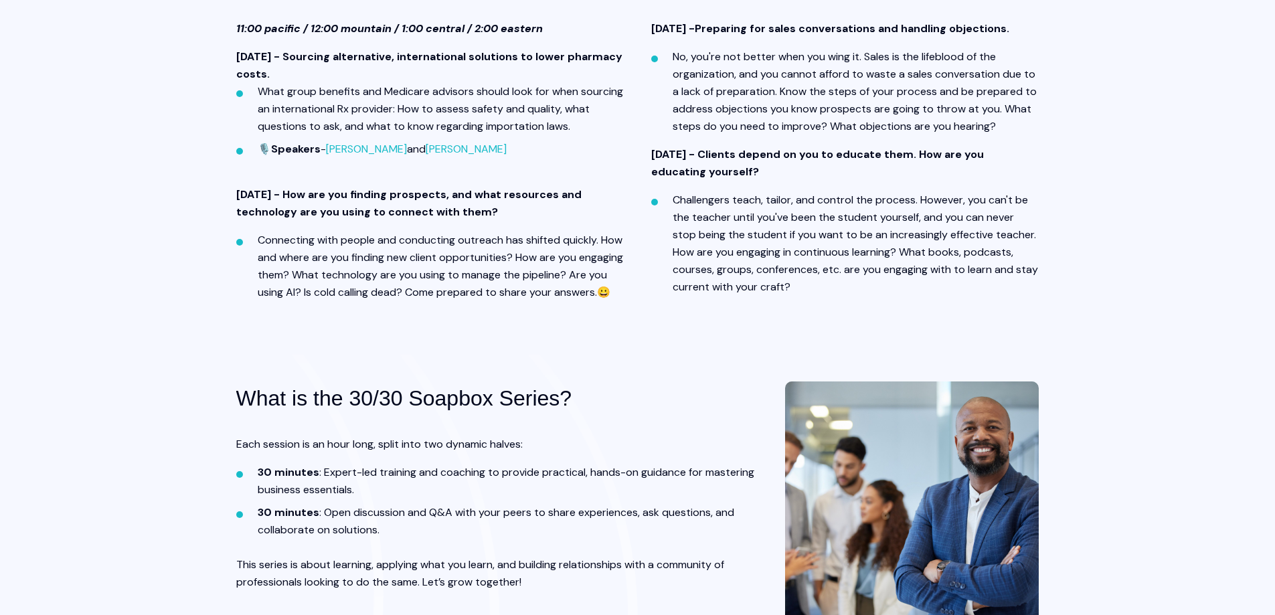
scroll to position [379, 0]
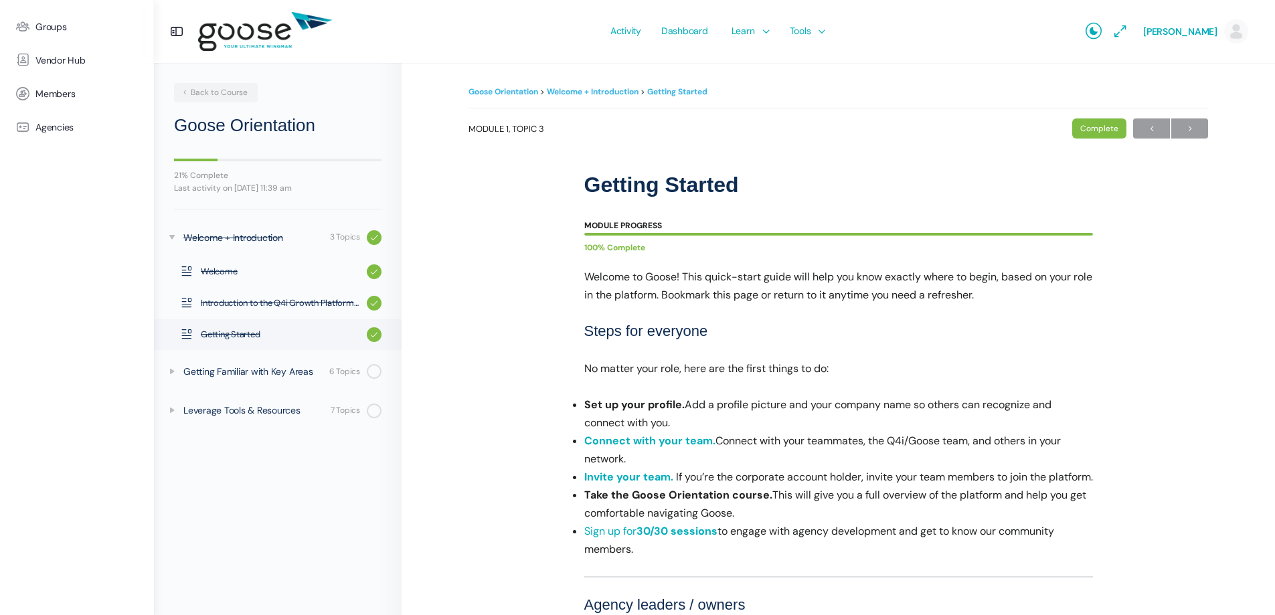
click at [276, 375] on div "Getting Familiar with Key Areas" at bounding box center [254, 371] width 142 height 15
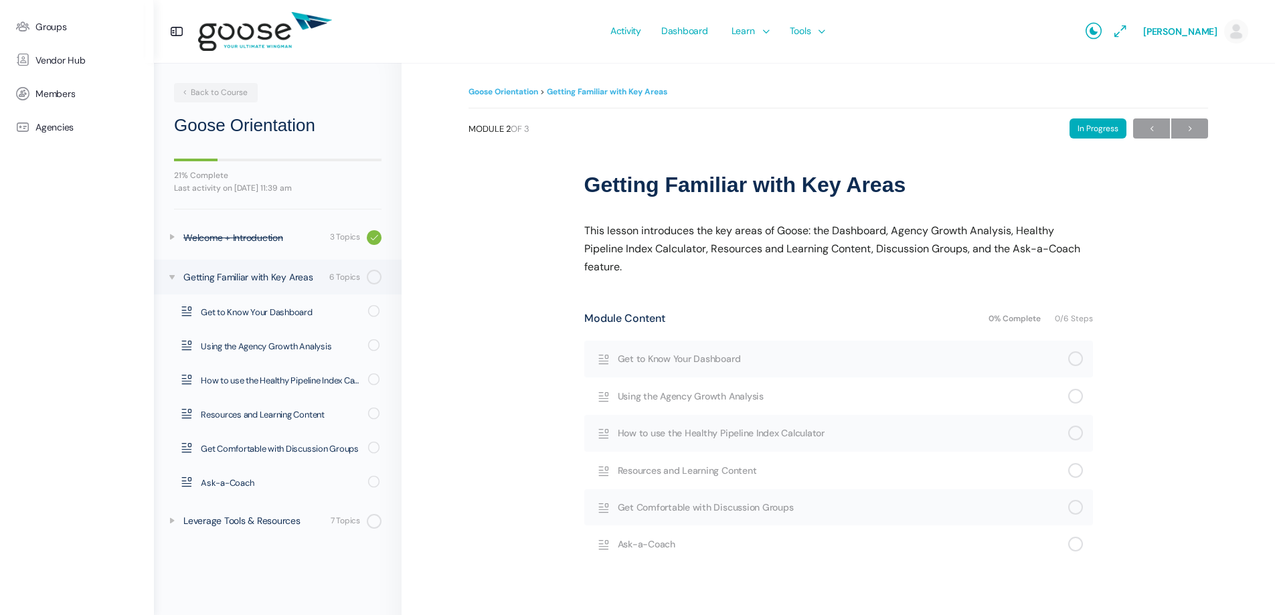
drag, startPoint x: 471, startPoint y: 340, endPoint x: 458, endPoint y: 427, distance: 88.0
click at [457, 430] on div "Goose Orientation Getting Familiar with Key Areas In Progress Module 2 of 3 In …" at bounding box center [838, 354] width 873 height 583
click at [675, 350] on link "Get to Know Your Dashboard" at bounding box center [838, 359] width 509 height 36
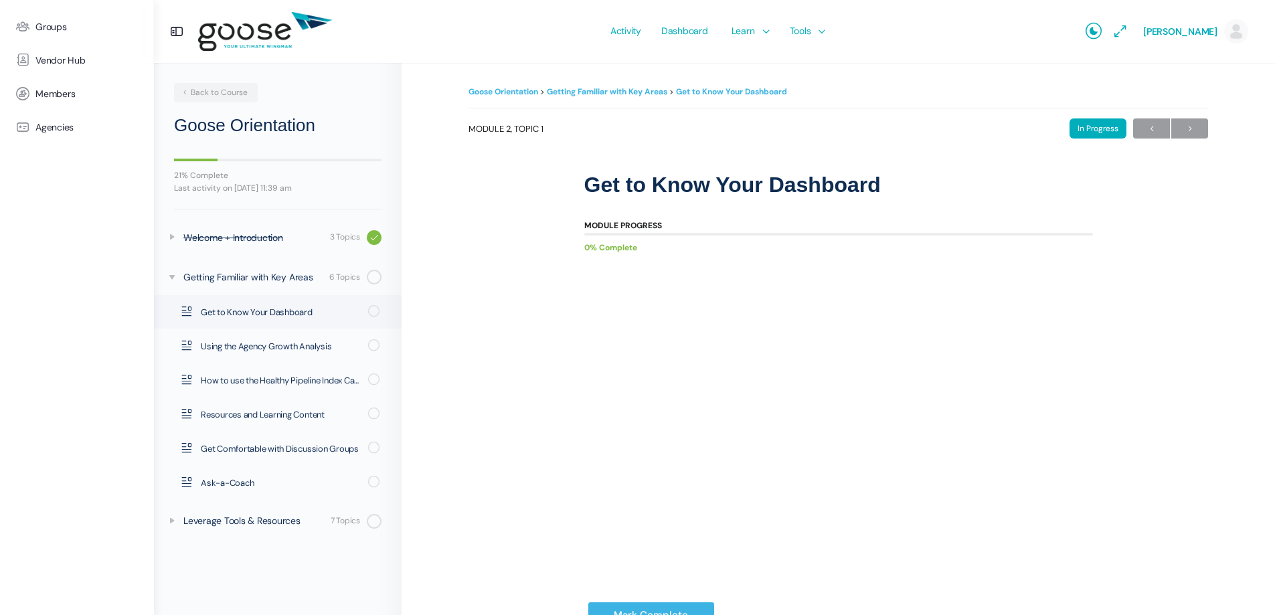
drag, startPoint x: 609, startPoint y: 535, endPoint x: 627, endPoint y: 541, distance: 18.8
click at [610, 534] on e-page-transition at bounding box center [637, 307] width 1275 height 615
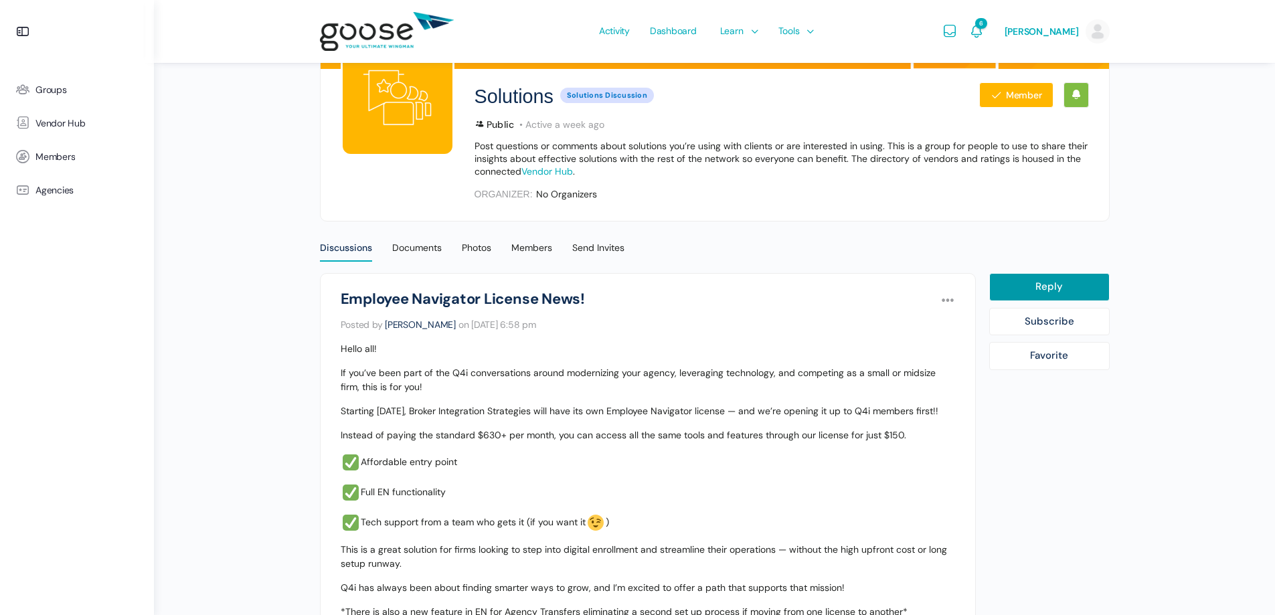
scroll to position [145, 0]
click at [251, 117] on div "Solutions Public Solutions Discussion Member Public Solutions Discussion Active…" at bounding box center [714, 368] width 1121 height 1027
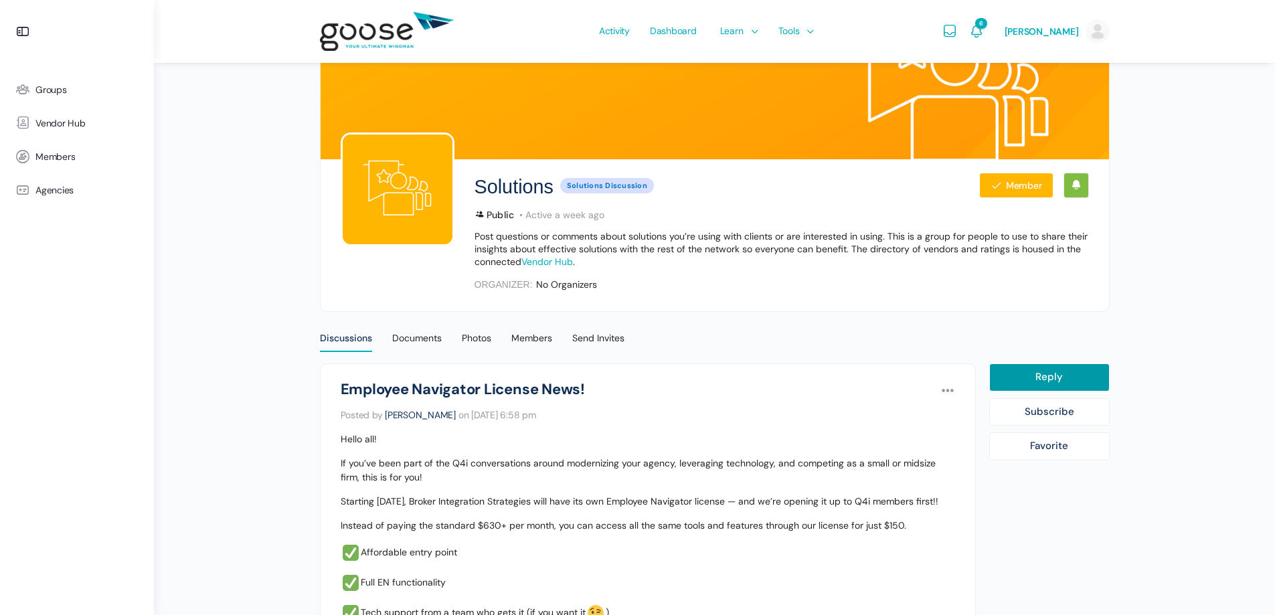
scroll to position [78, 0]
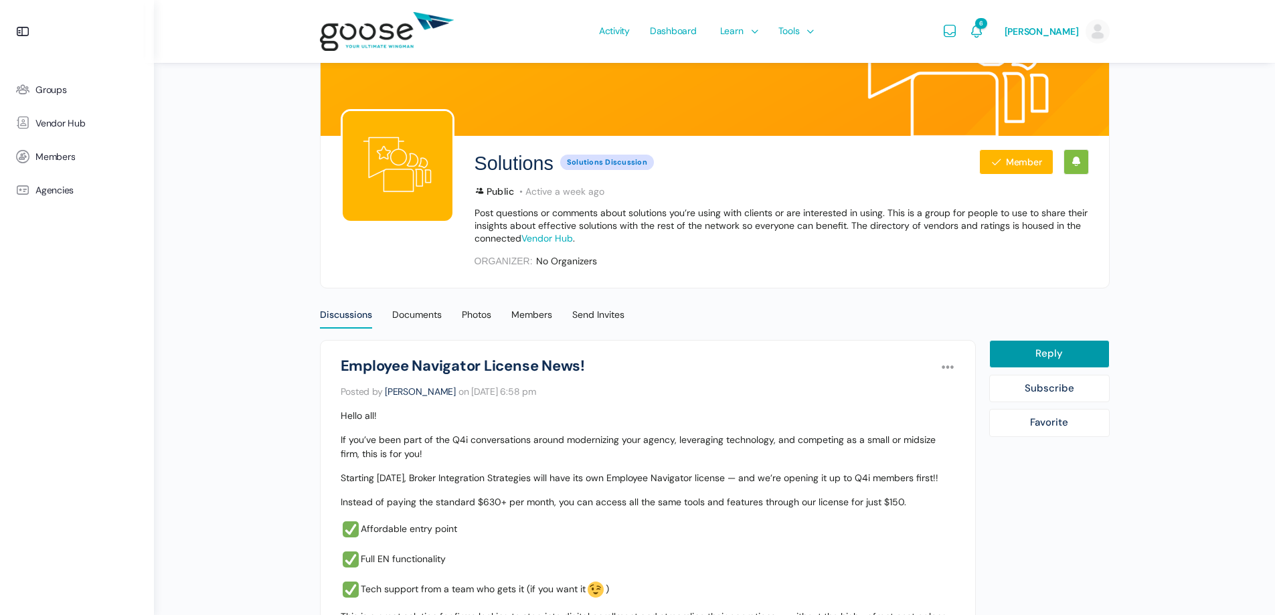
click at [1227, 139] on div "Solutions Public Solutions Discussion Member Public Solutions Discussion Active…" at bounding box center [714, 435] width 1121 height 1027
click at [257, 224] on div "Solutions Public Solutions Discussion Member Public Solutions Discussion Active…" at bounding box center [714, 435] width 1121 height 1027
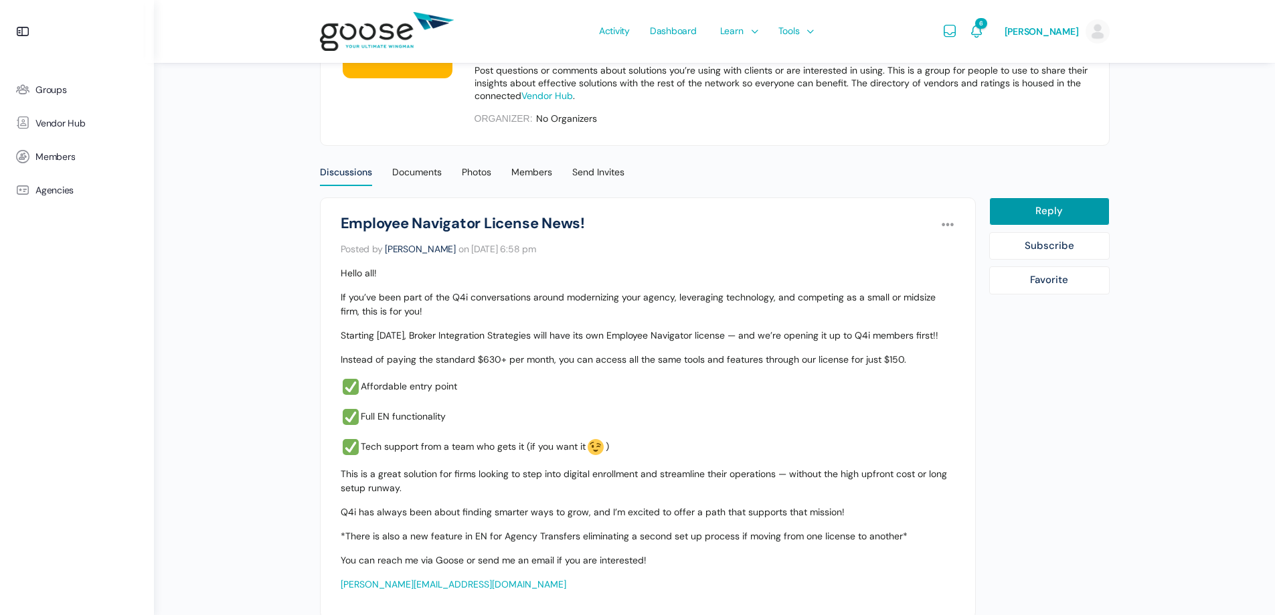
scroll to position [0, 0]
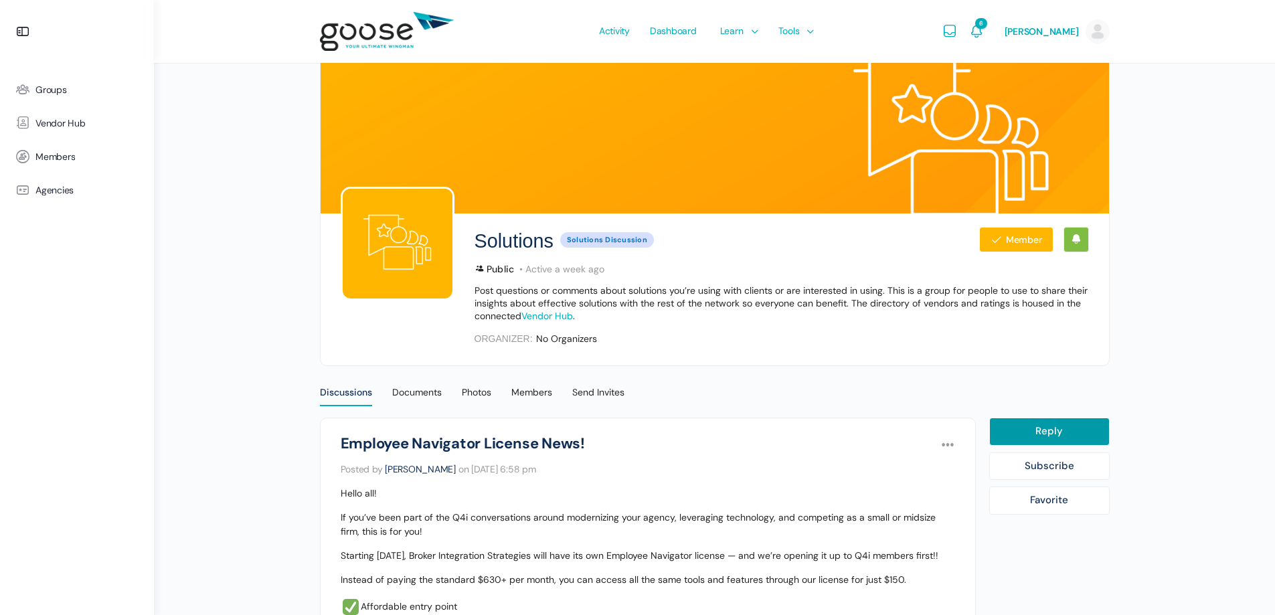
click at [200, 294] on div "Solutions Public Solutions Discussion Member Public Solutions Discussion Active…" at bounding box center [714, 513] width 1121 height 1027
